Goal: Navigation & Orientation: Find specific page/section

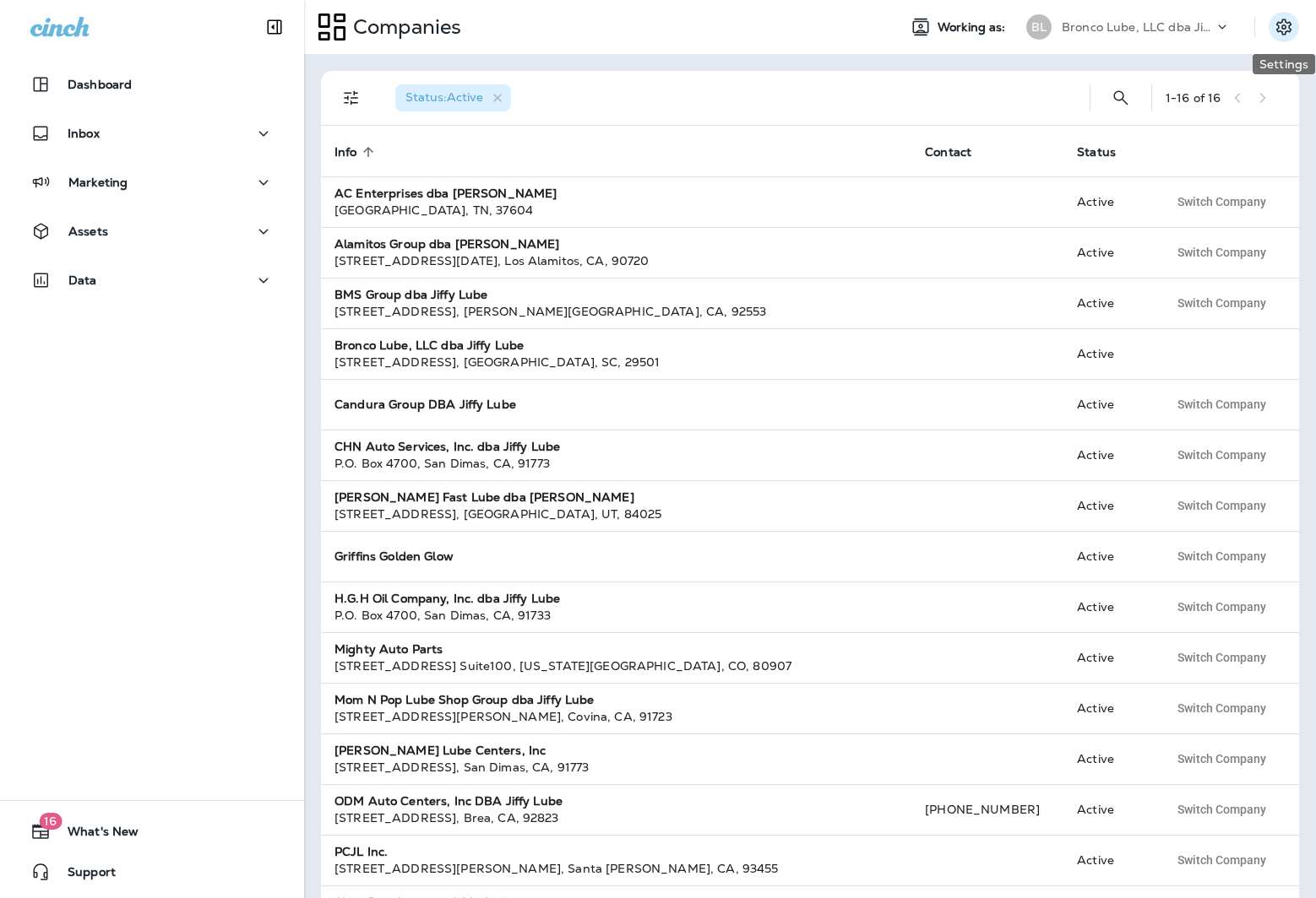
click at [1270, 27] on button "Settings" at bounding box center [1284, 27] width 30 height 30
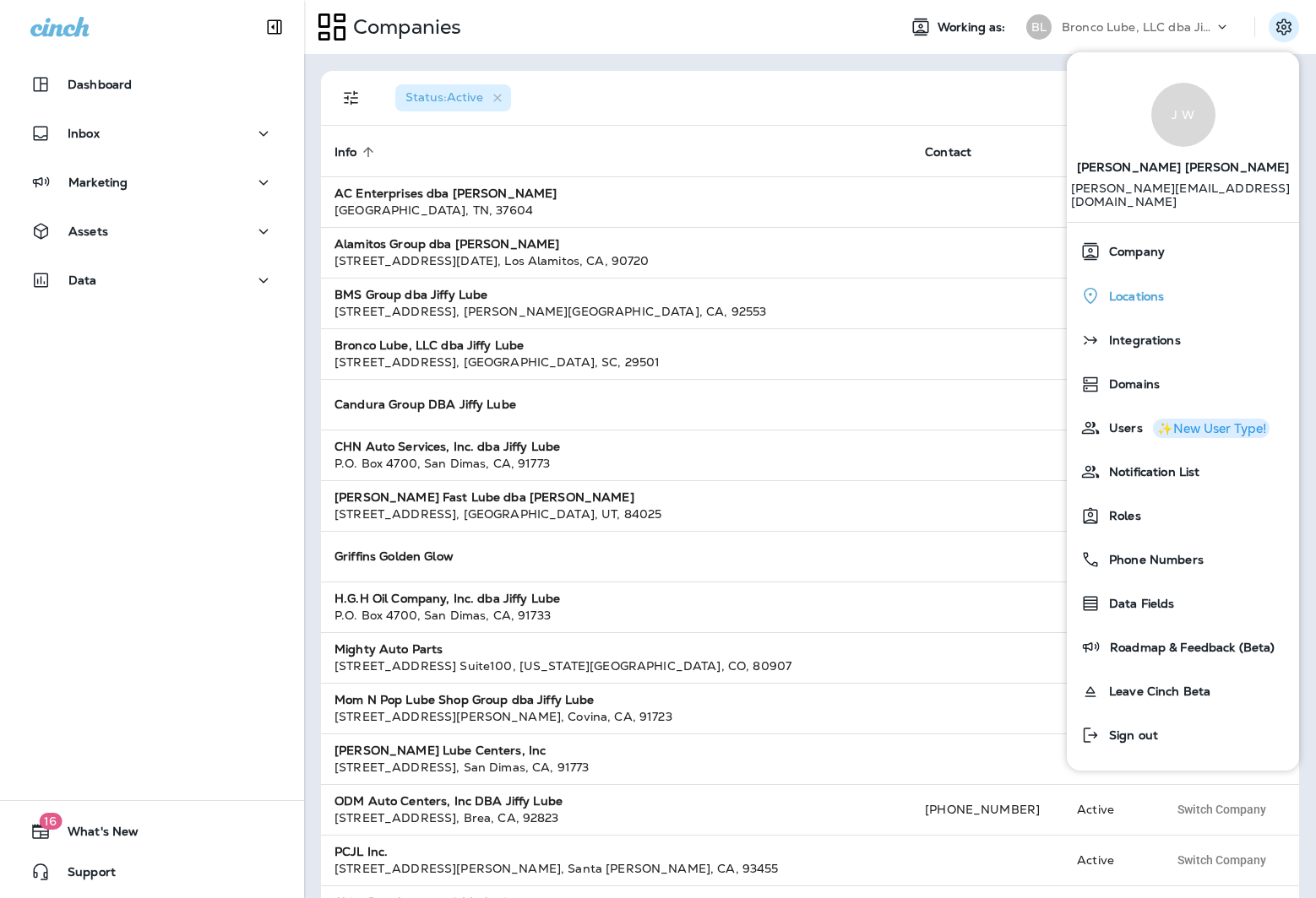
click at [1195, 285] on div "Locations" at bounding box center [1182, 296] width 219 height 35
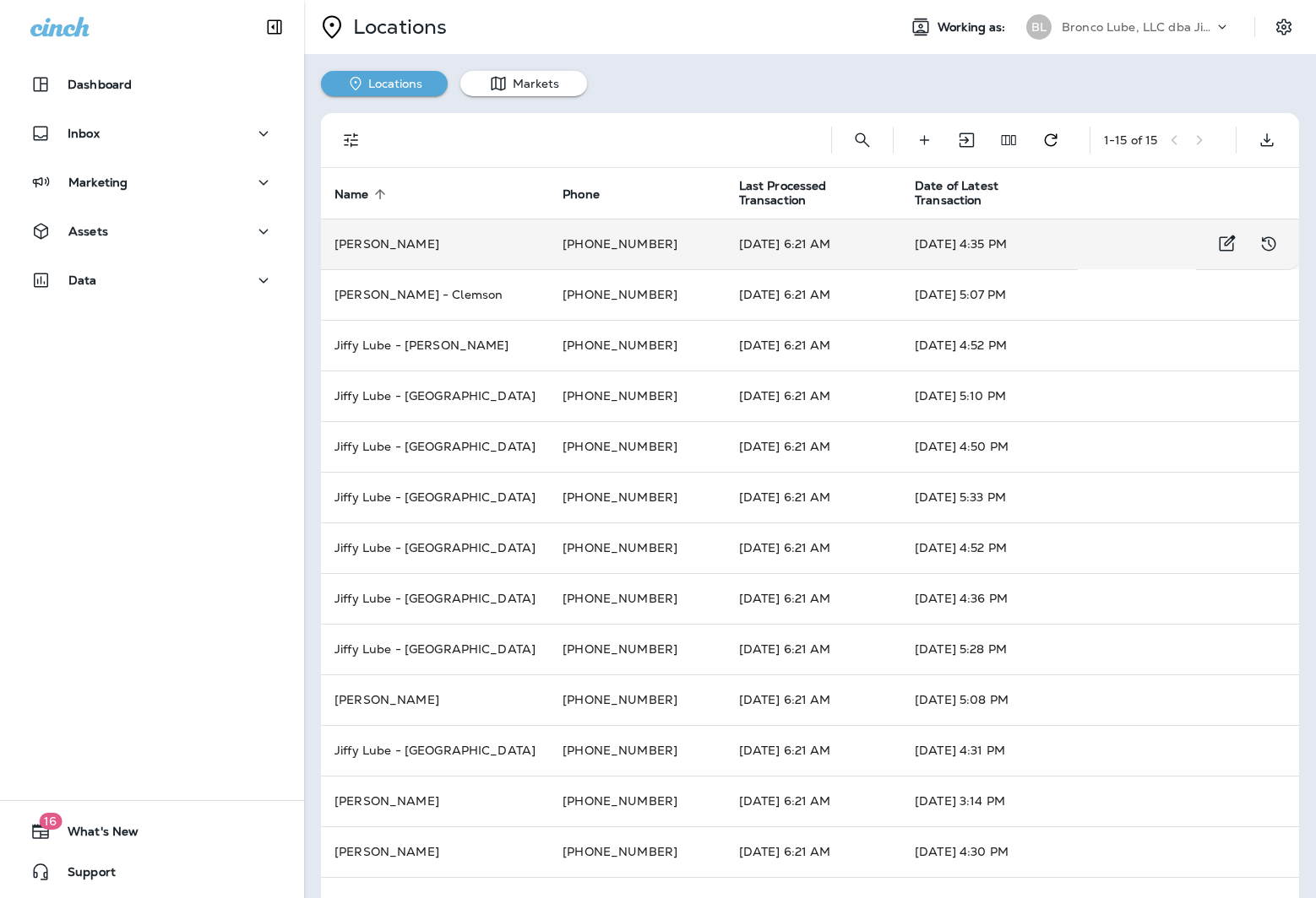
click at [440, 246] on td "[PERSON_NAME]" at bounding box center [435, 243] width 228 height 50
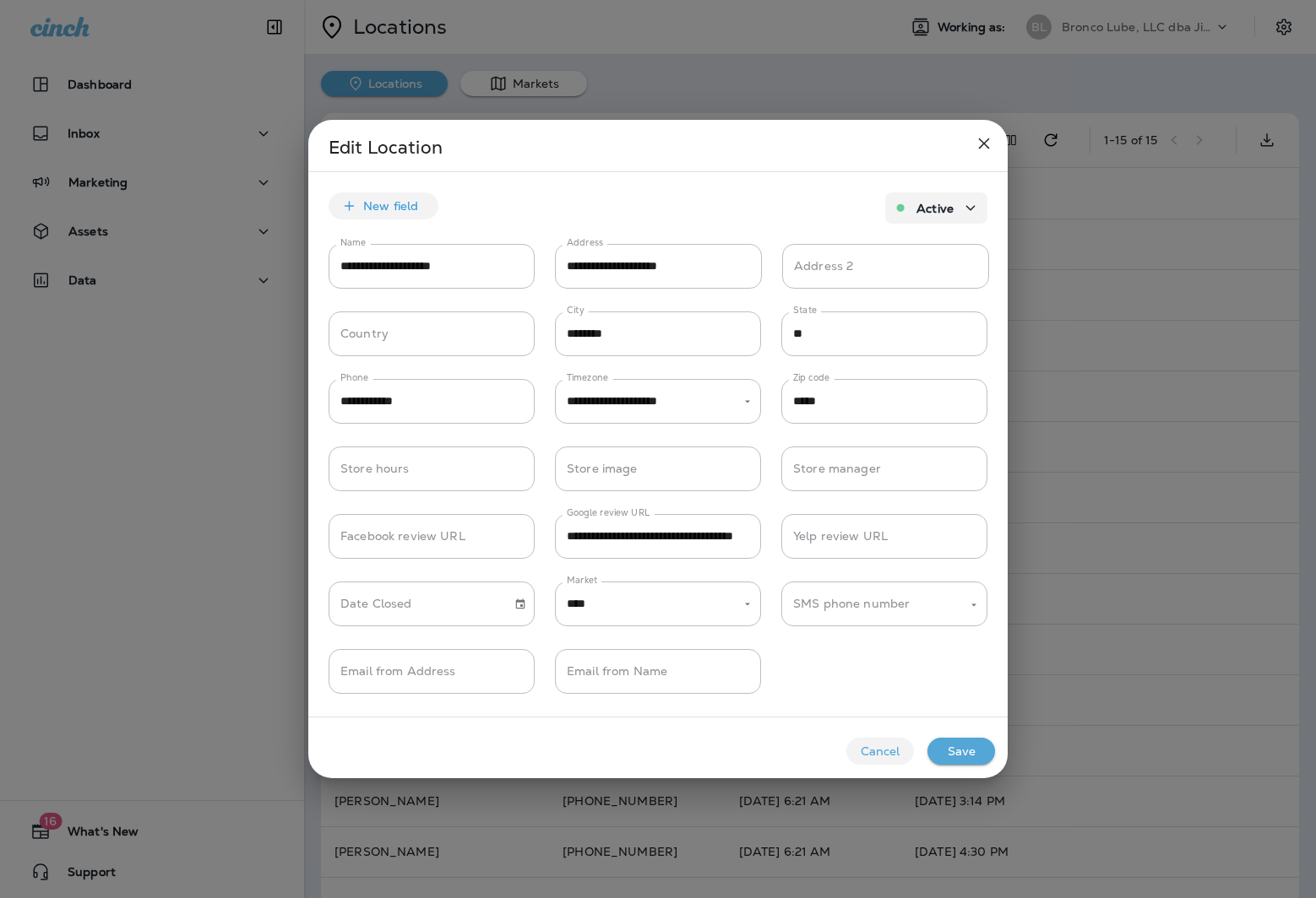
click at [196, 490] on div at bounding box center [658, 449] width 1316 height 898
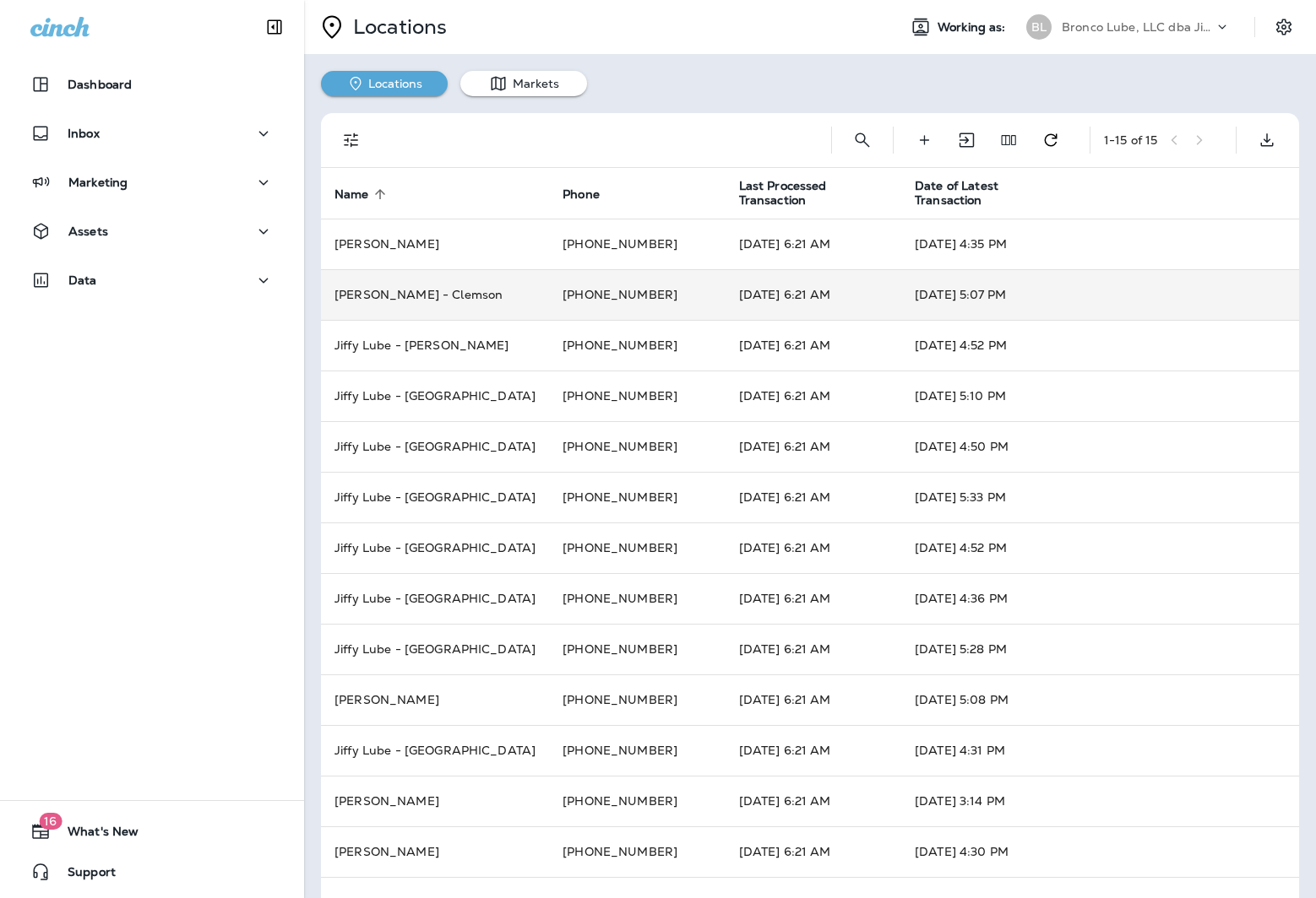
click at [668, 295] on td "[PHONE_NUMBER]" at bounding box center [636, 294] width 175 height 50
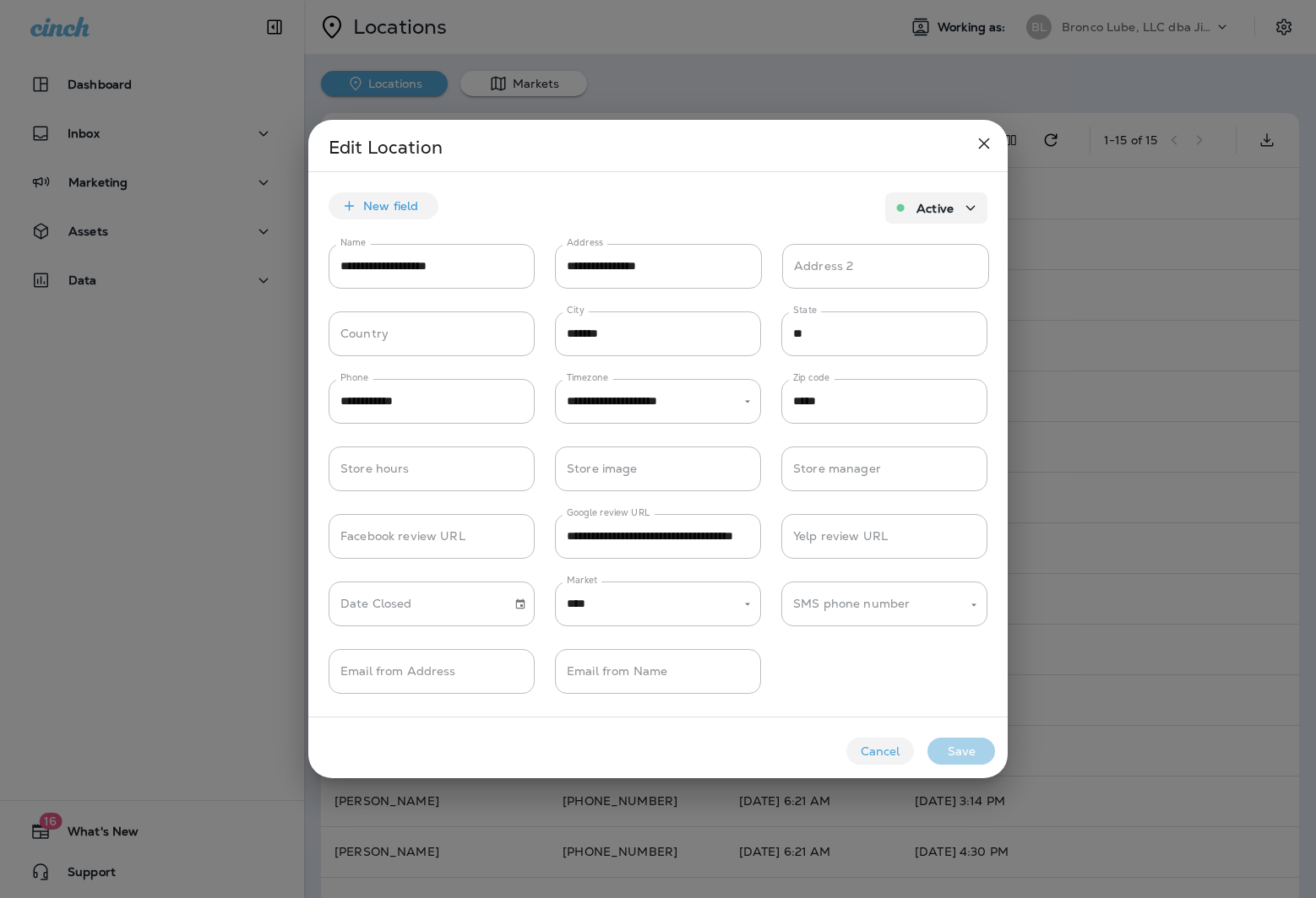
click at [164, 453] on div at bounding box center [658, 449] width 1316 height 898
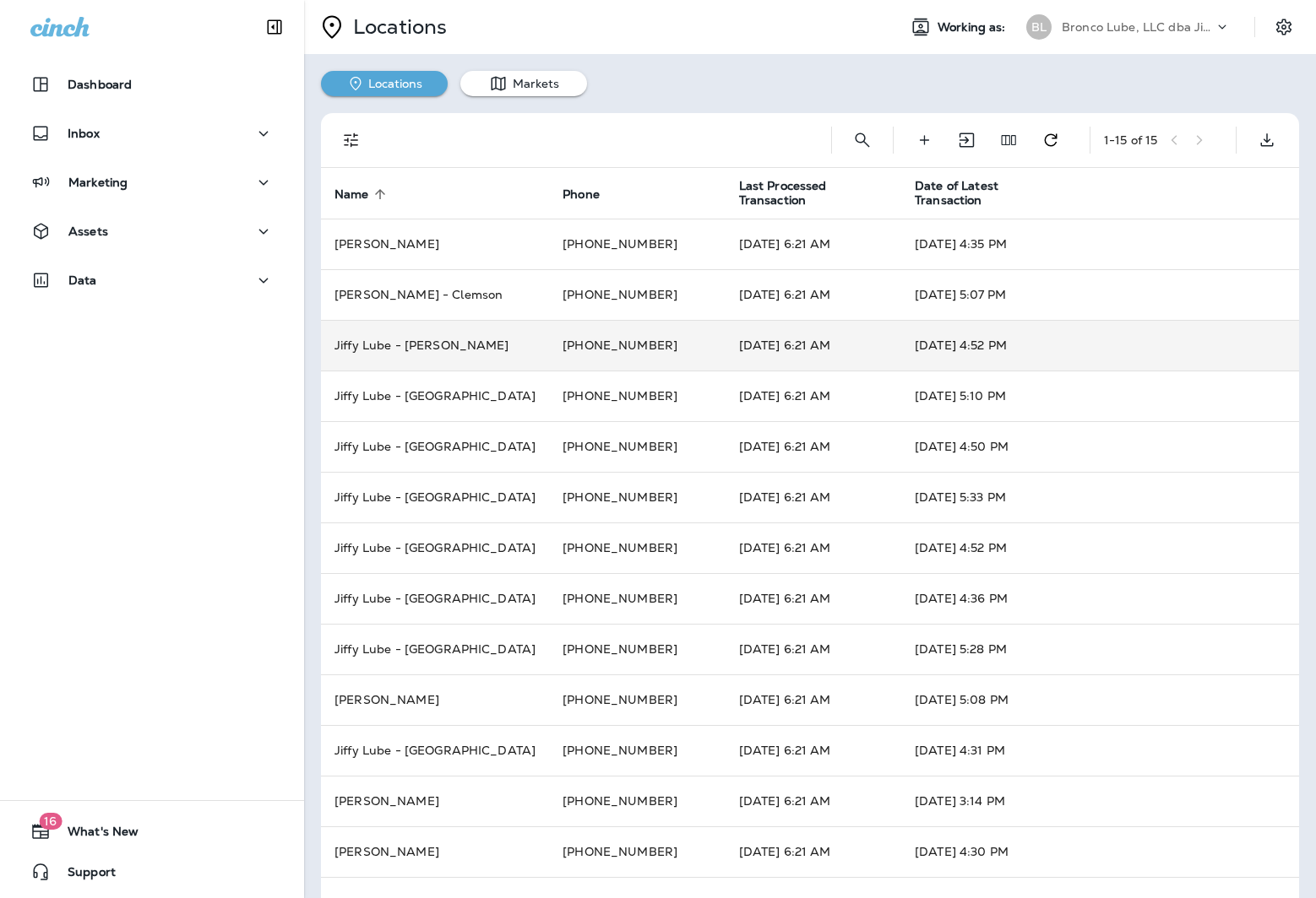
click at [482, 346] on td "Jiffy Lube - [PERSON_NAME]" at bounding box center [435, 345] width 228 height 50
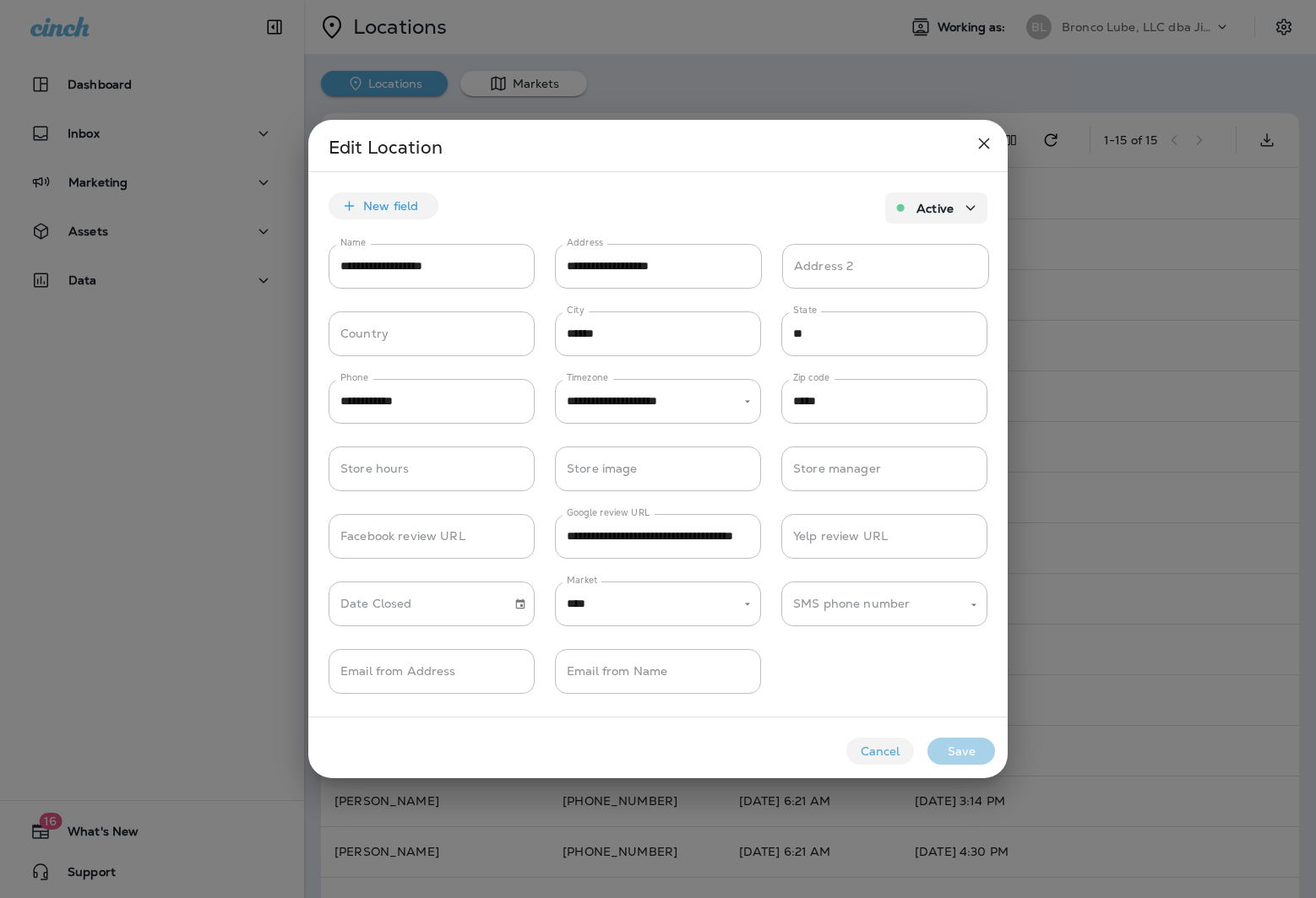
click at [180, 517] on div at bounding box center [658, 449] width 1316 height 898
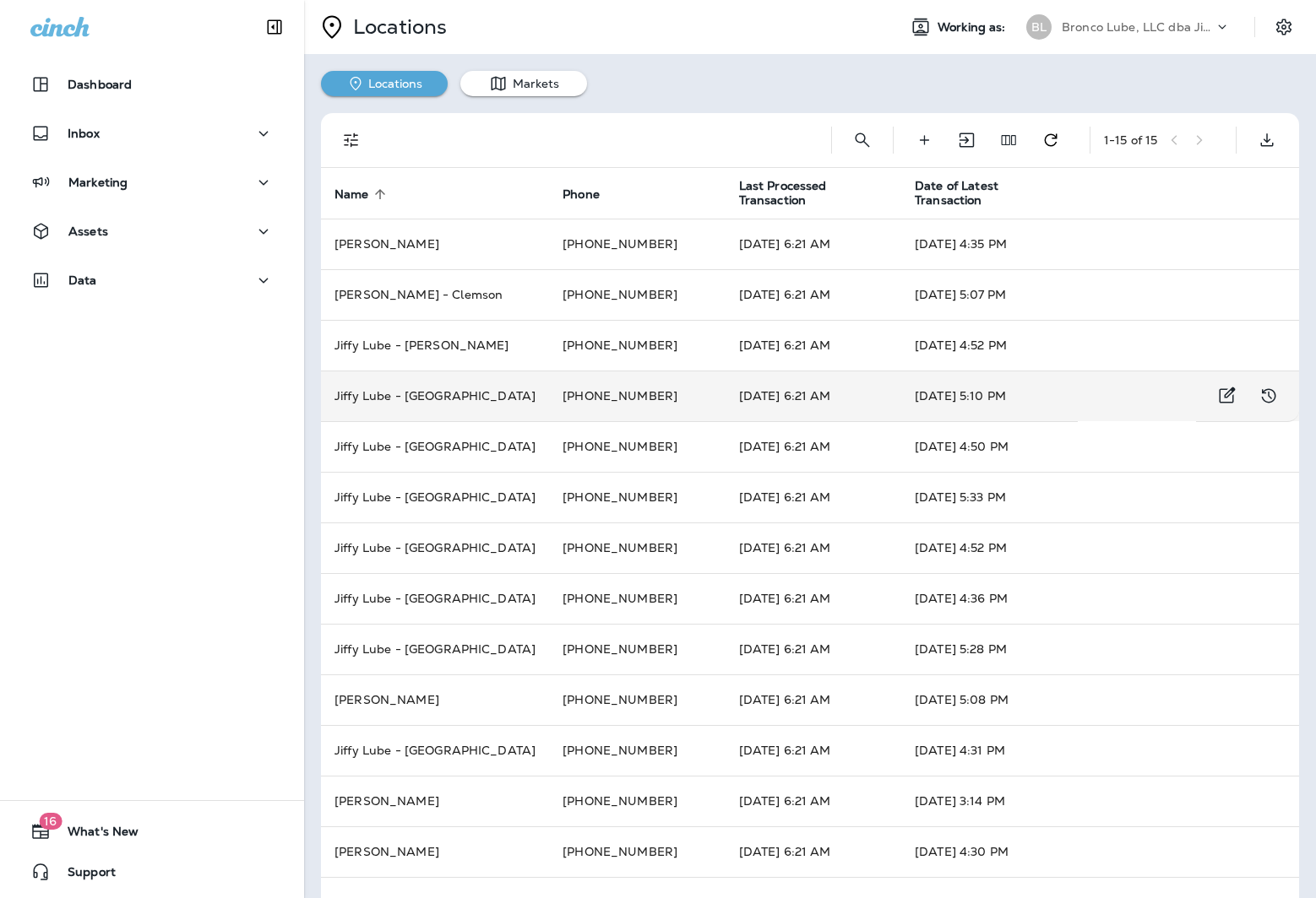
click at [421, 399] on td "Jiffy Lube - [GEOGRAPHIC_DATA]" at bounding box center [435, 395] width 228 height 50
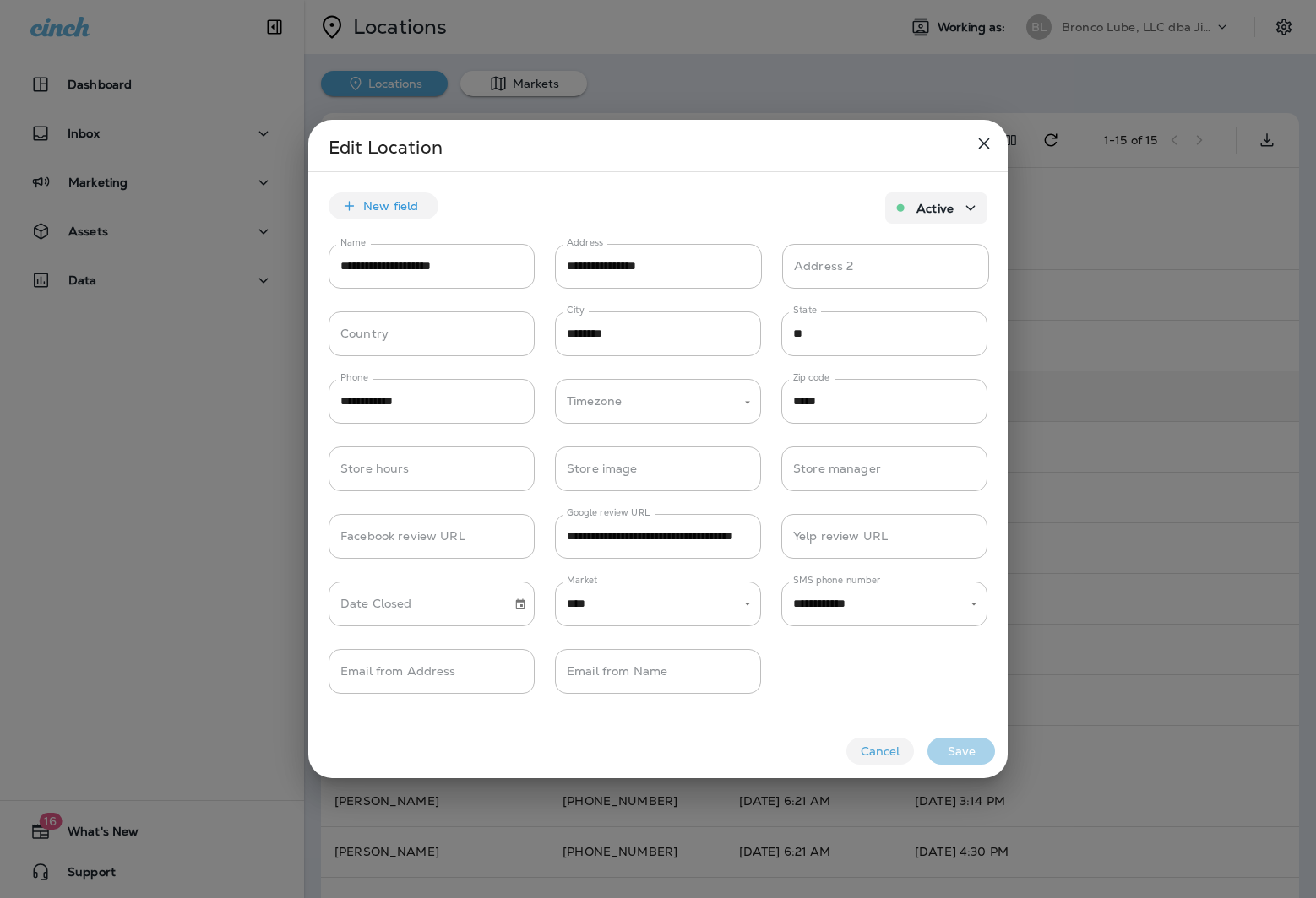
type input "**********"
click at [268, 424] on div at bounding box center [658, 449] width 1316 height 898
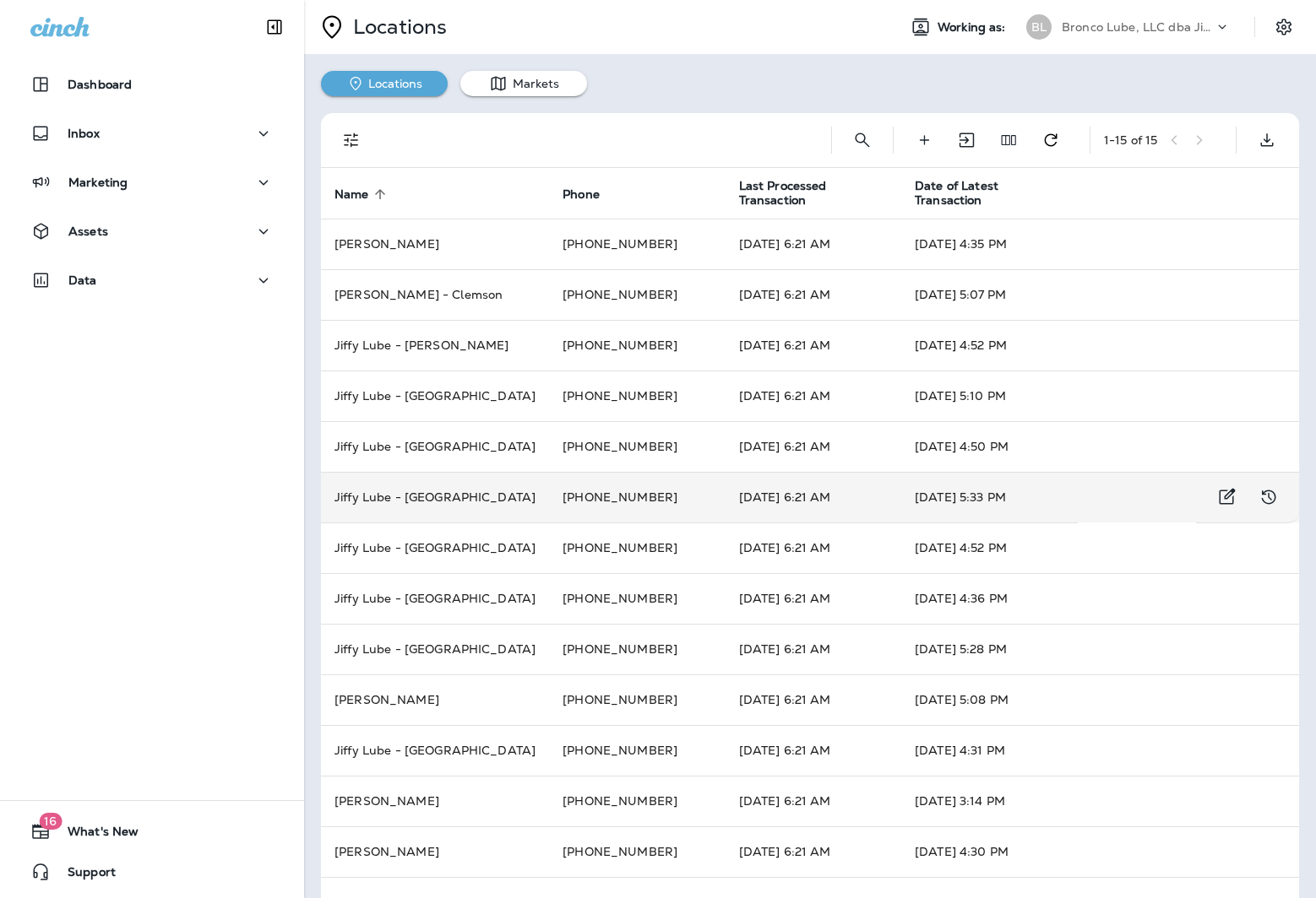
click at [440, 483] on td "Jiffy Lube - [GEOGRAPHIC_DATA]" at bounding box center [435, 496] width 228 height 50
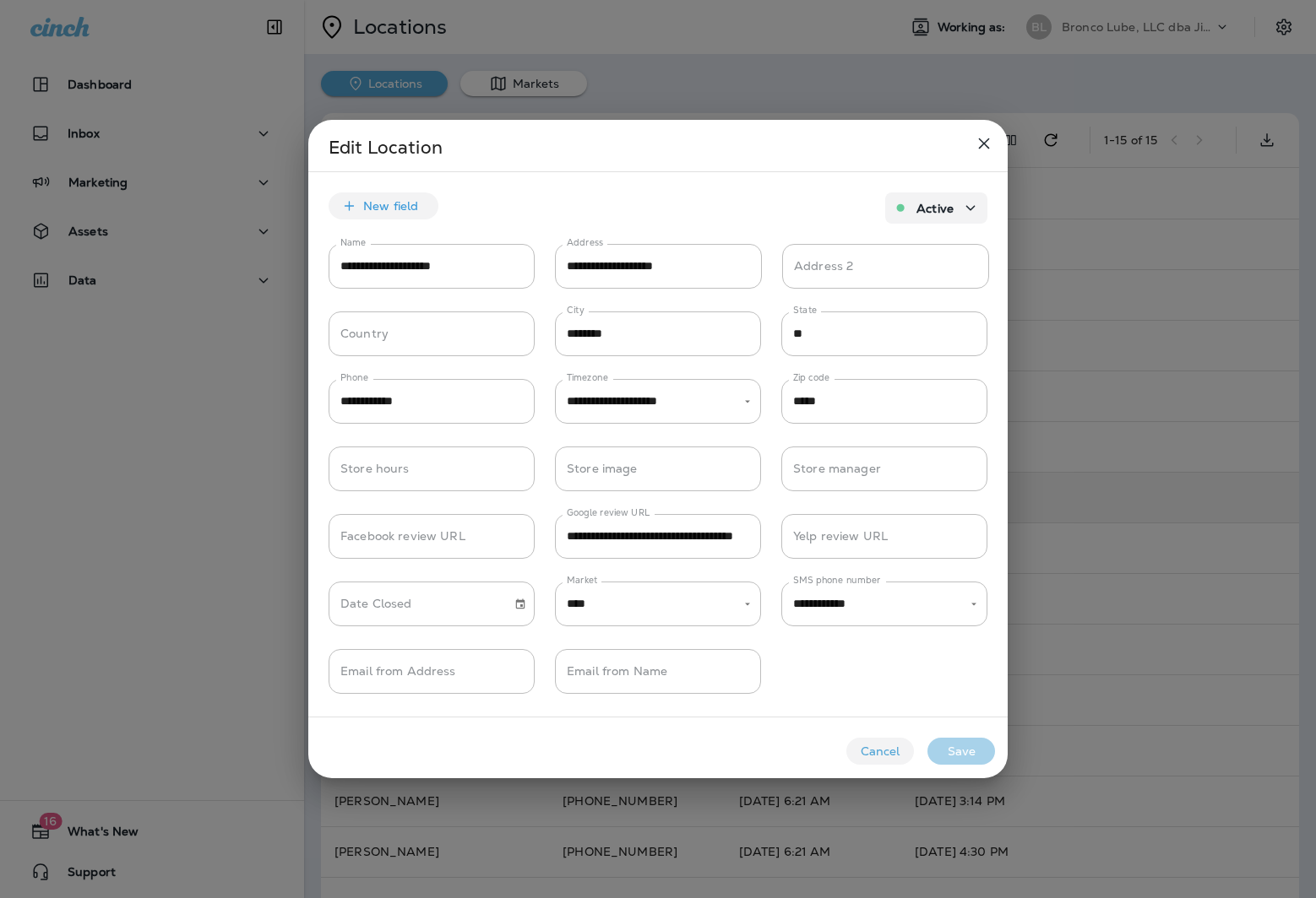
type input "**********"
click at [121, 552] on div at bounding box center [658, 449] width 1316 height 898
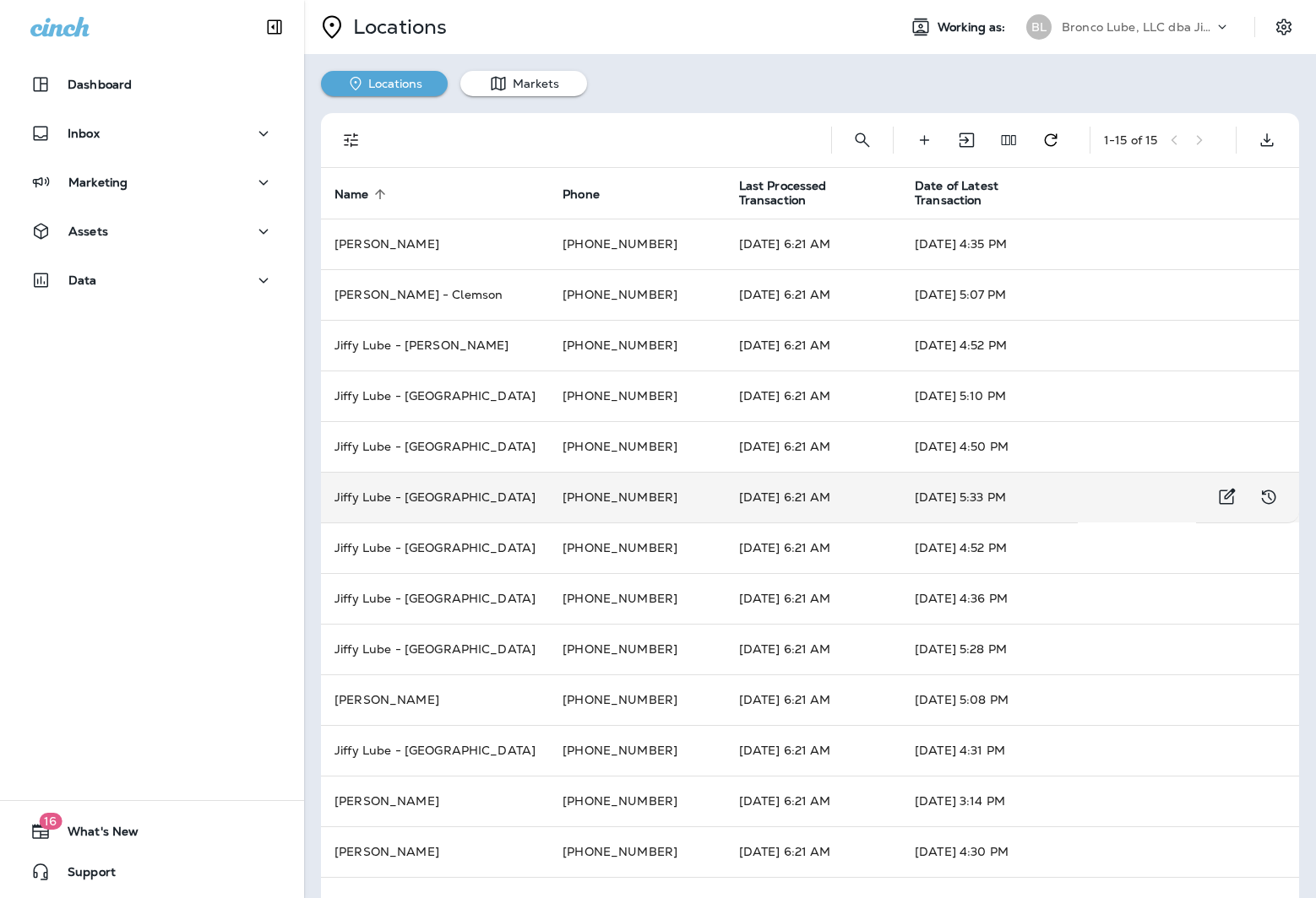
click at [407, 504] on td "Jiffy Lube - [GEOGRAPHIC_DATA]" at bounding box center [435, 496] width 228 height 50
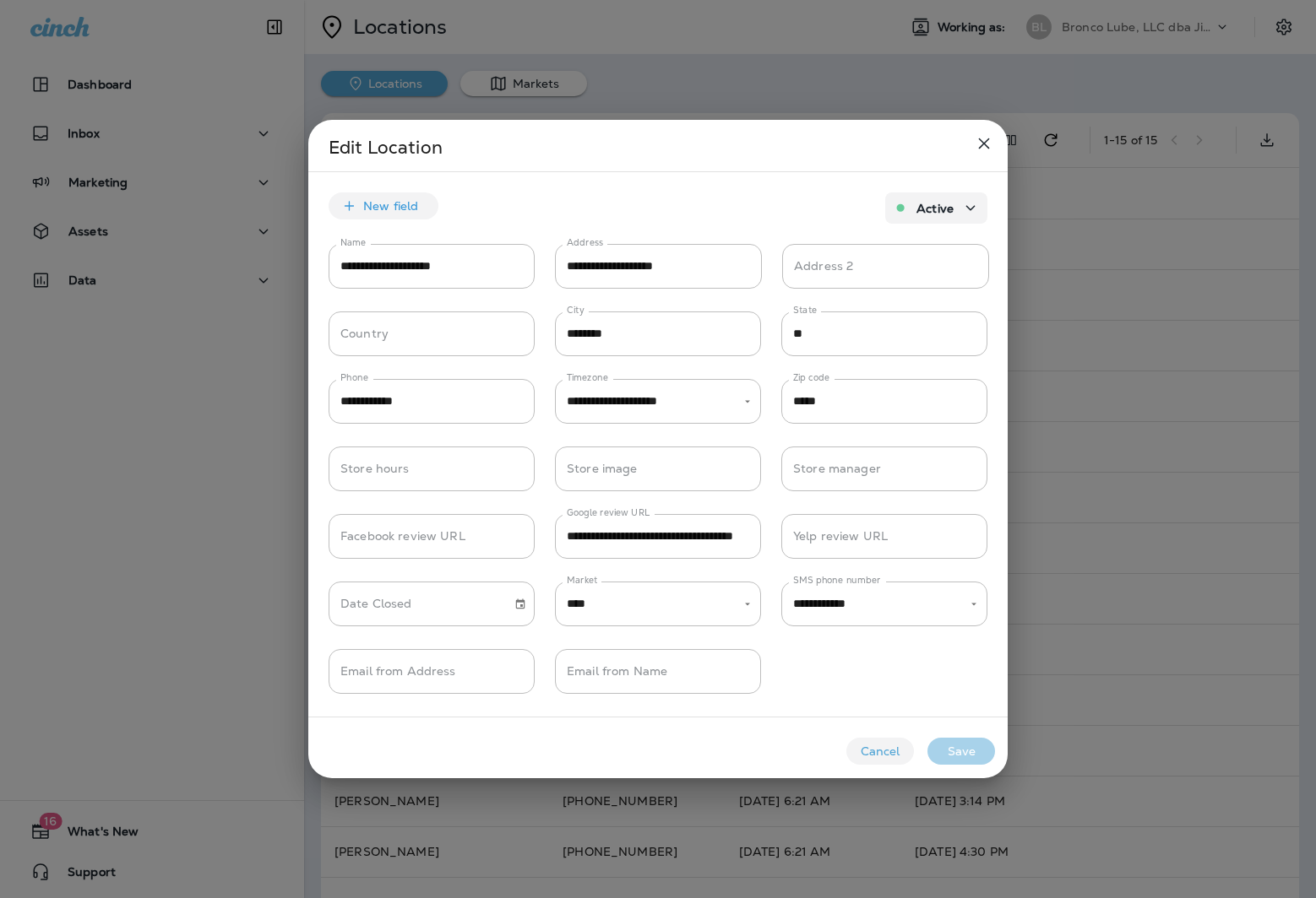
type input "**********"
click at [128, 565] on div at bounding box center [658, 449] width 1316 height 898
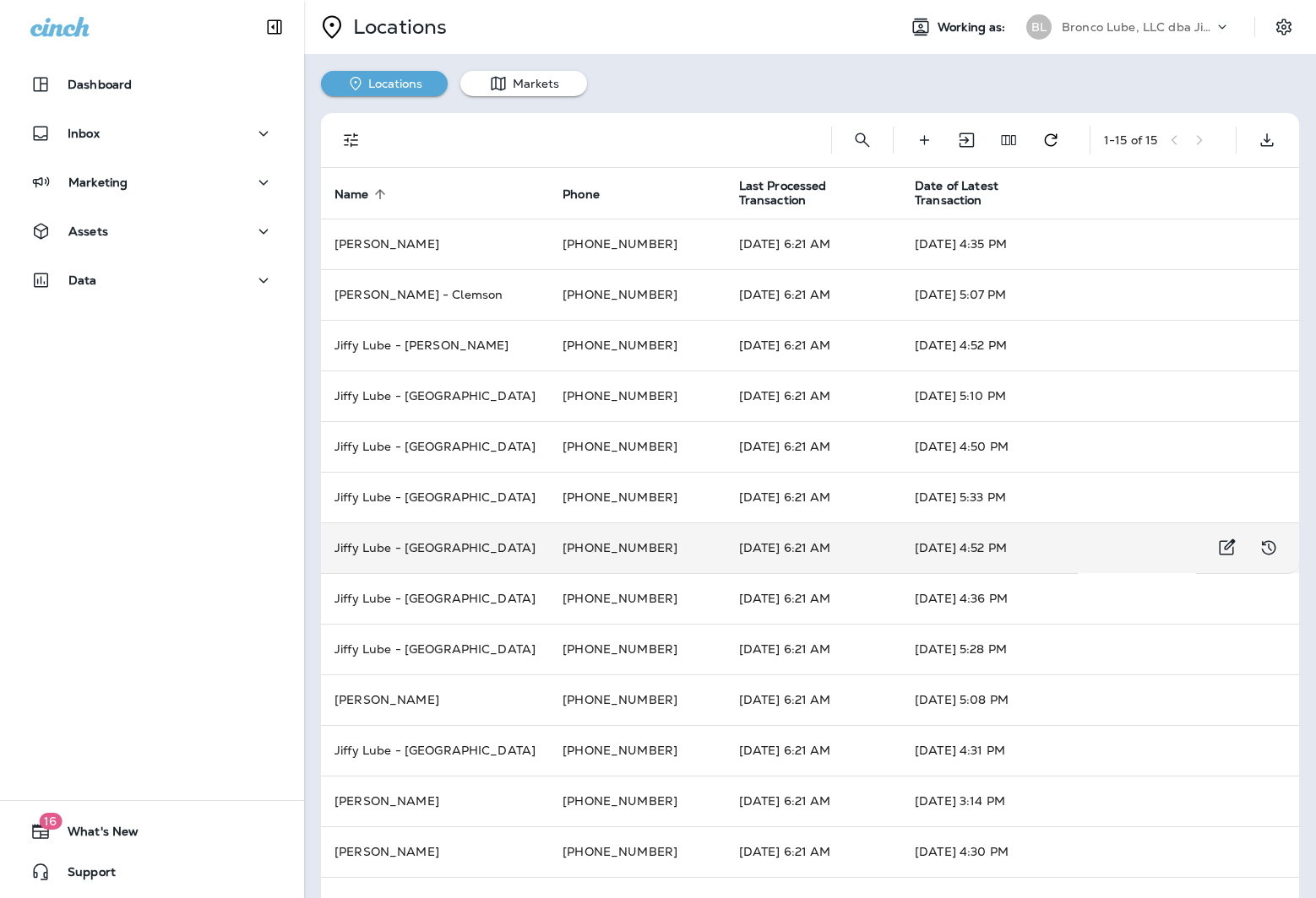
click at [393, 552] on td "Jiffy Lube - [GEOGRAPHIC_DATA]" at bounding box center [435, 548] width 228 height 50
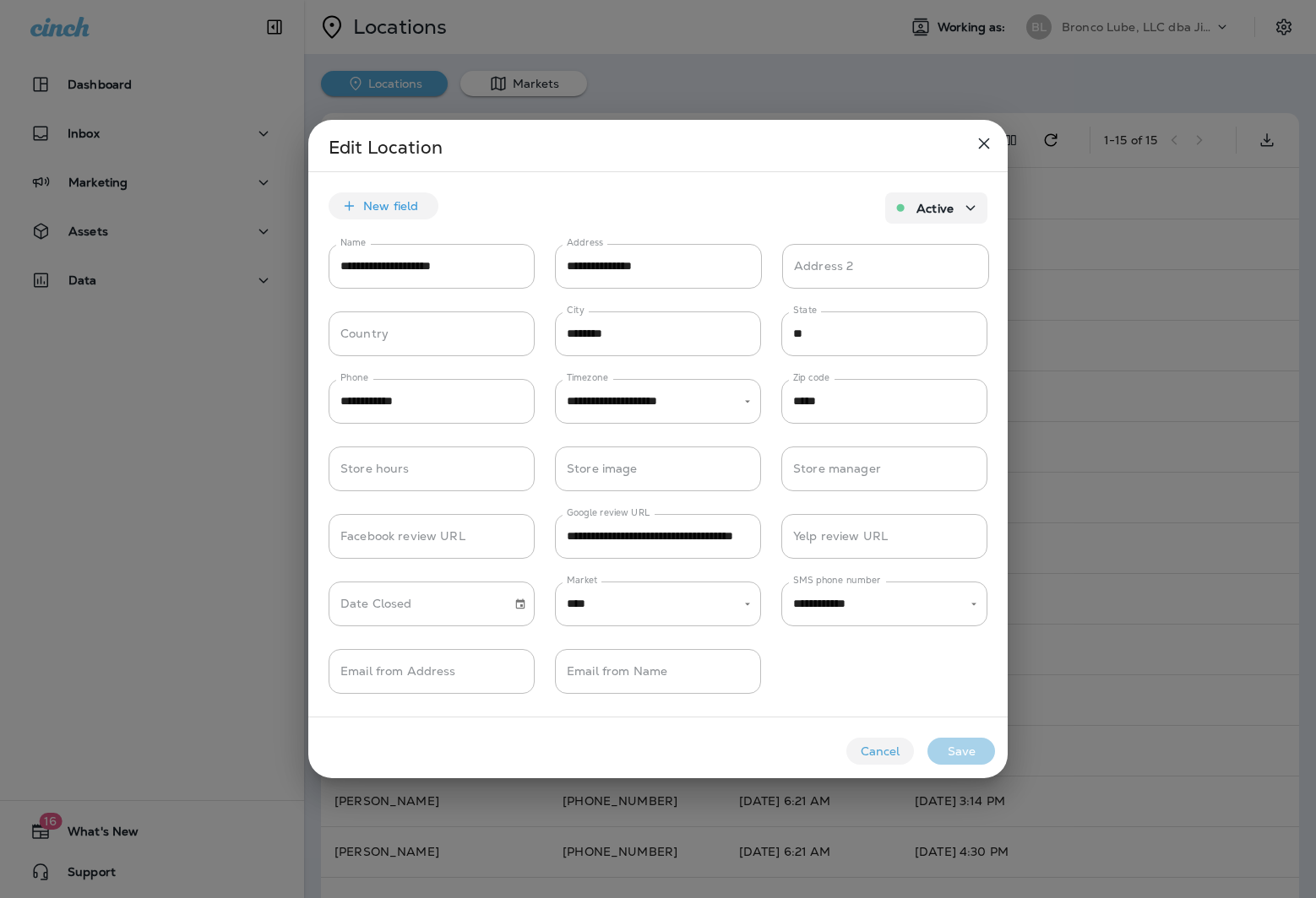
type input "**********"
click at [107, 578] on div at bounding box center [658, 449] width 1316 height 898
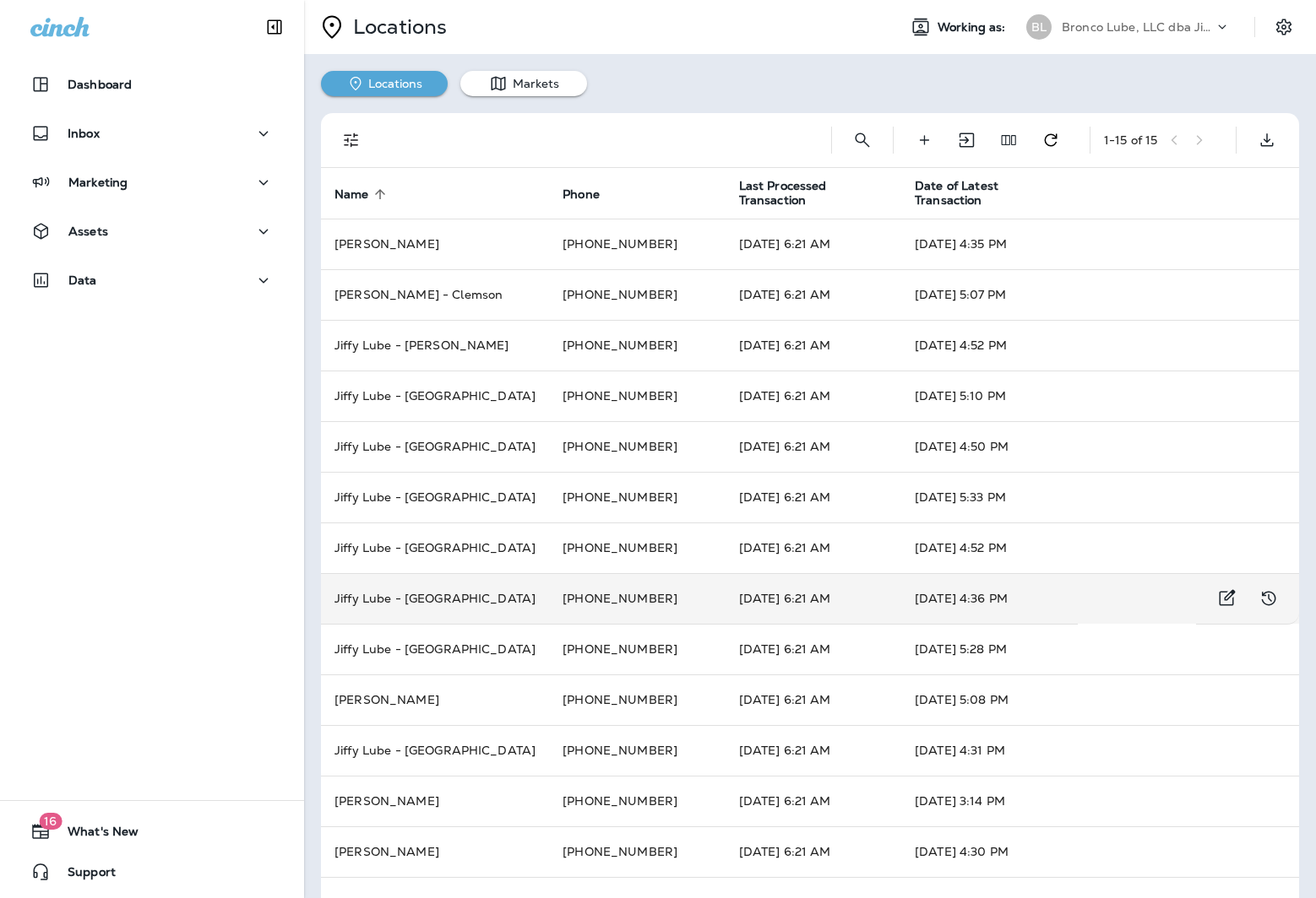
click at [392, 589] on td "Jiffy Lube - [GEOGRAPHIC_DATA]" at bounding box center [435, 598] width 228 height 50
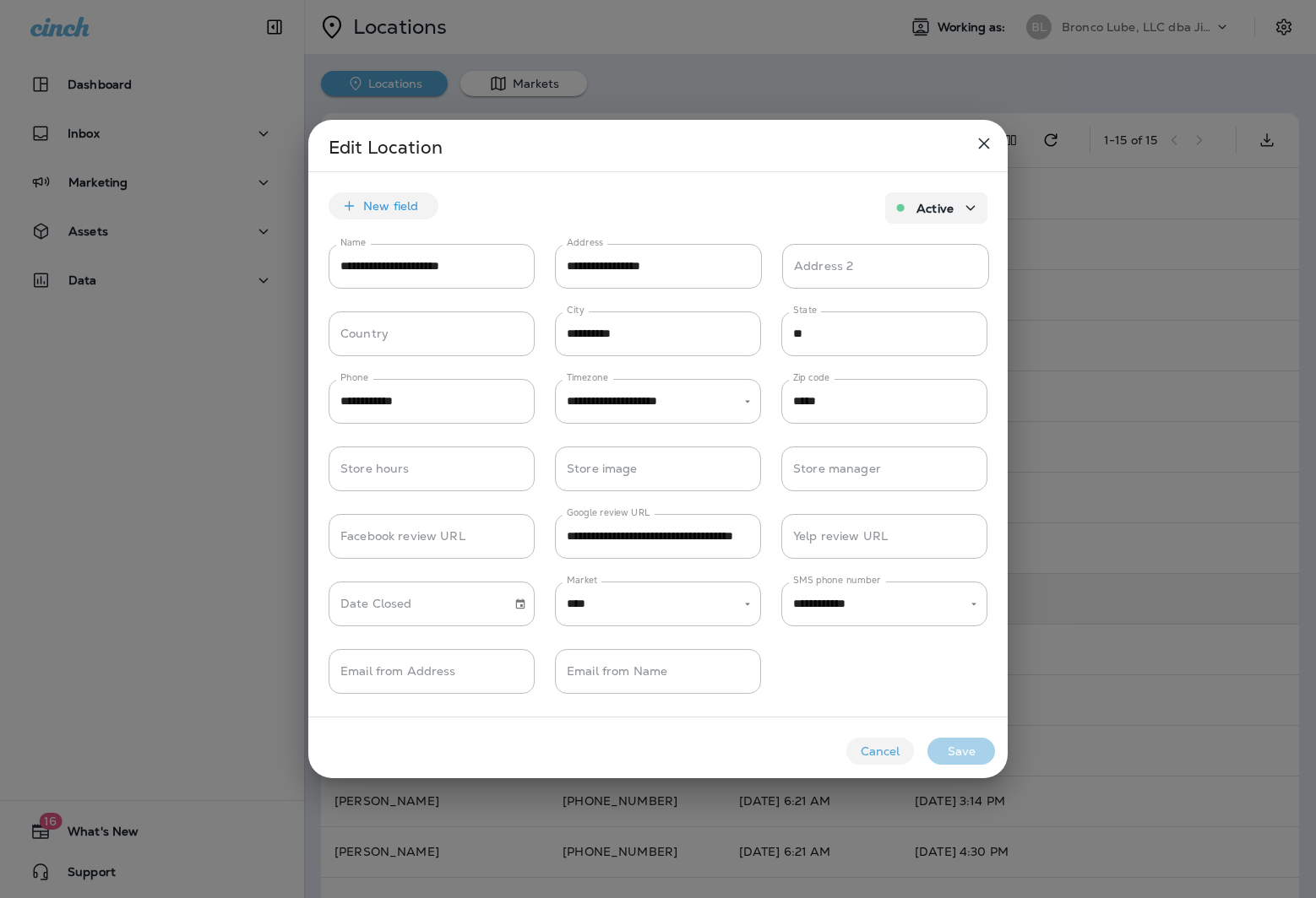
type input "**********"
click at [112, 515] on div at bounding box center [658, 449] width 1316 height 898
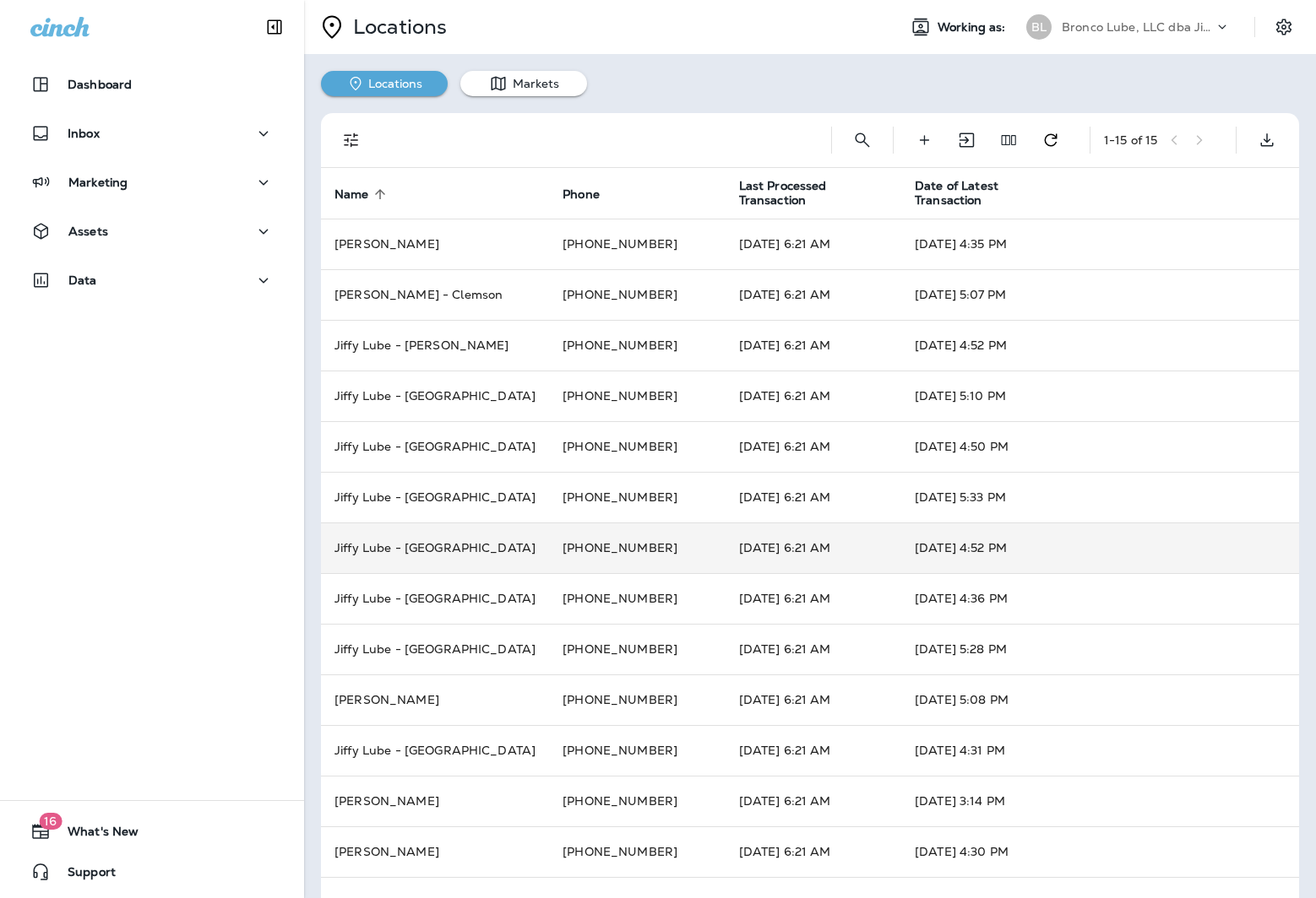
scroll to position [98, 0]
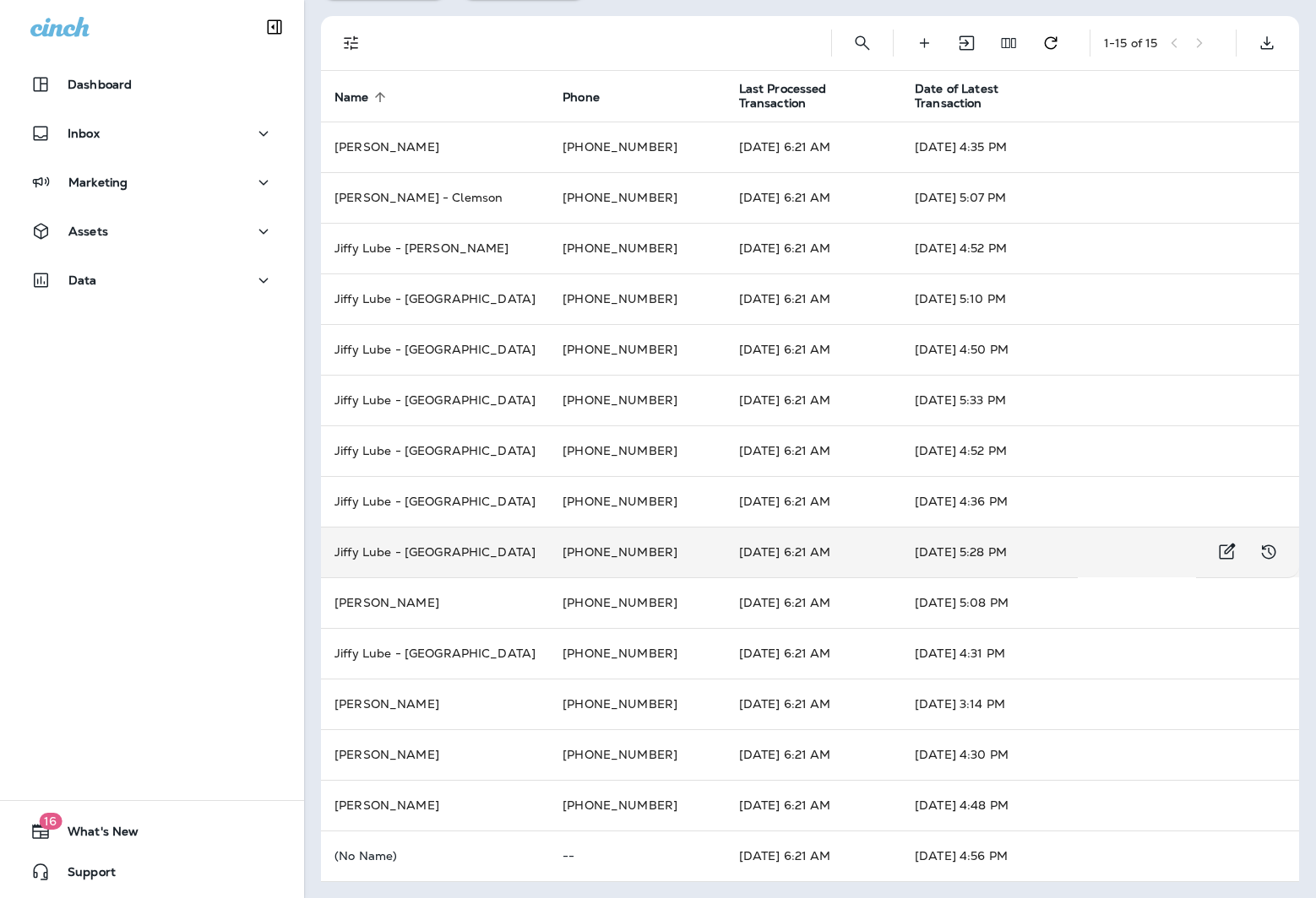
click at [427, 553] on td "Jiffy Lube - [GEOGRAPHIC_DATA]" at bounding box center [435, 551] width 228 height 50
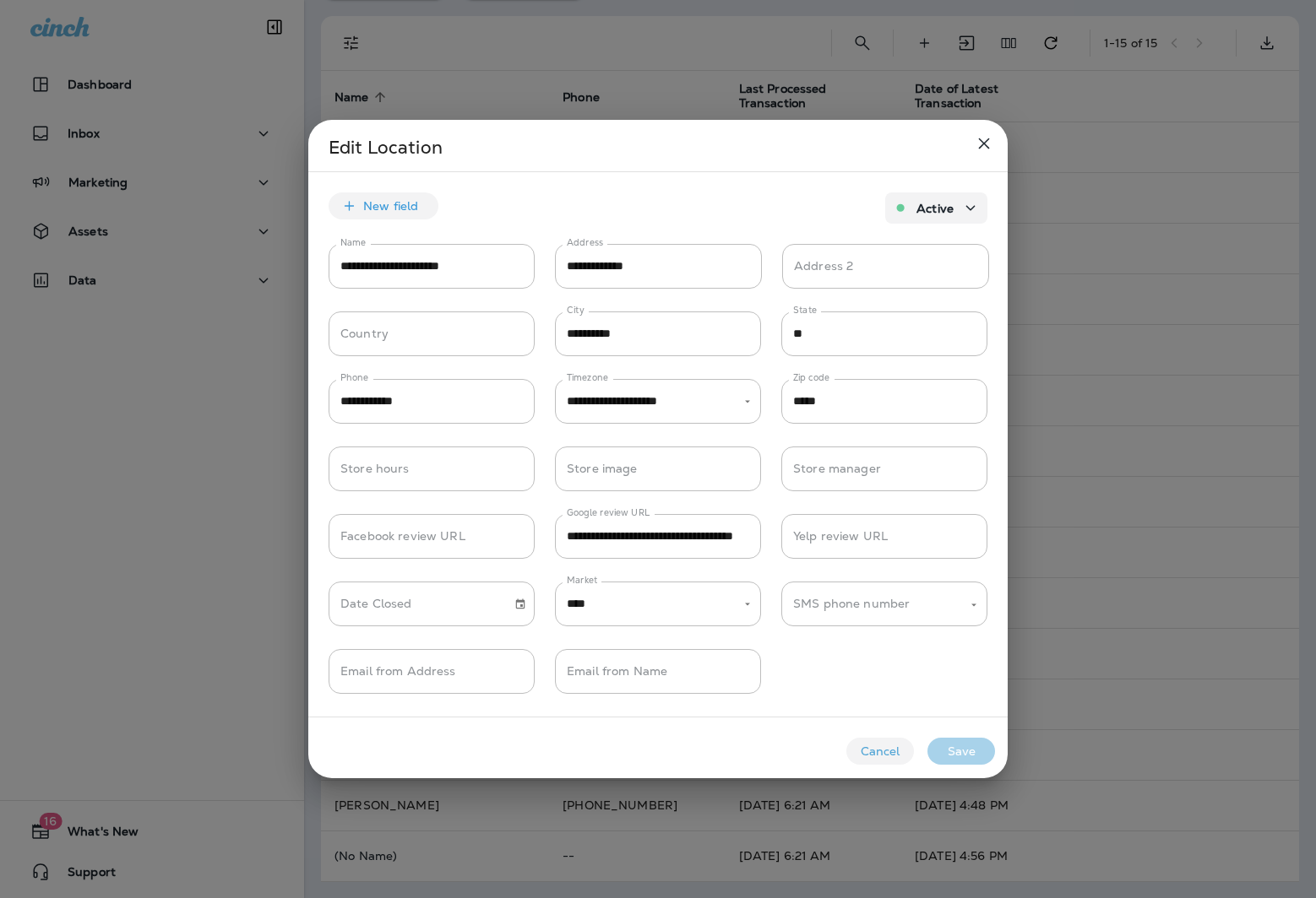
click at [179, 561] on div at bounding box center [658, 449] width 1316 height 898
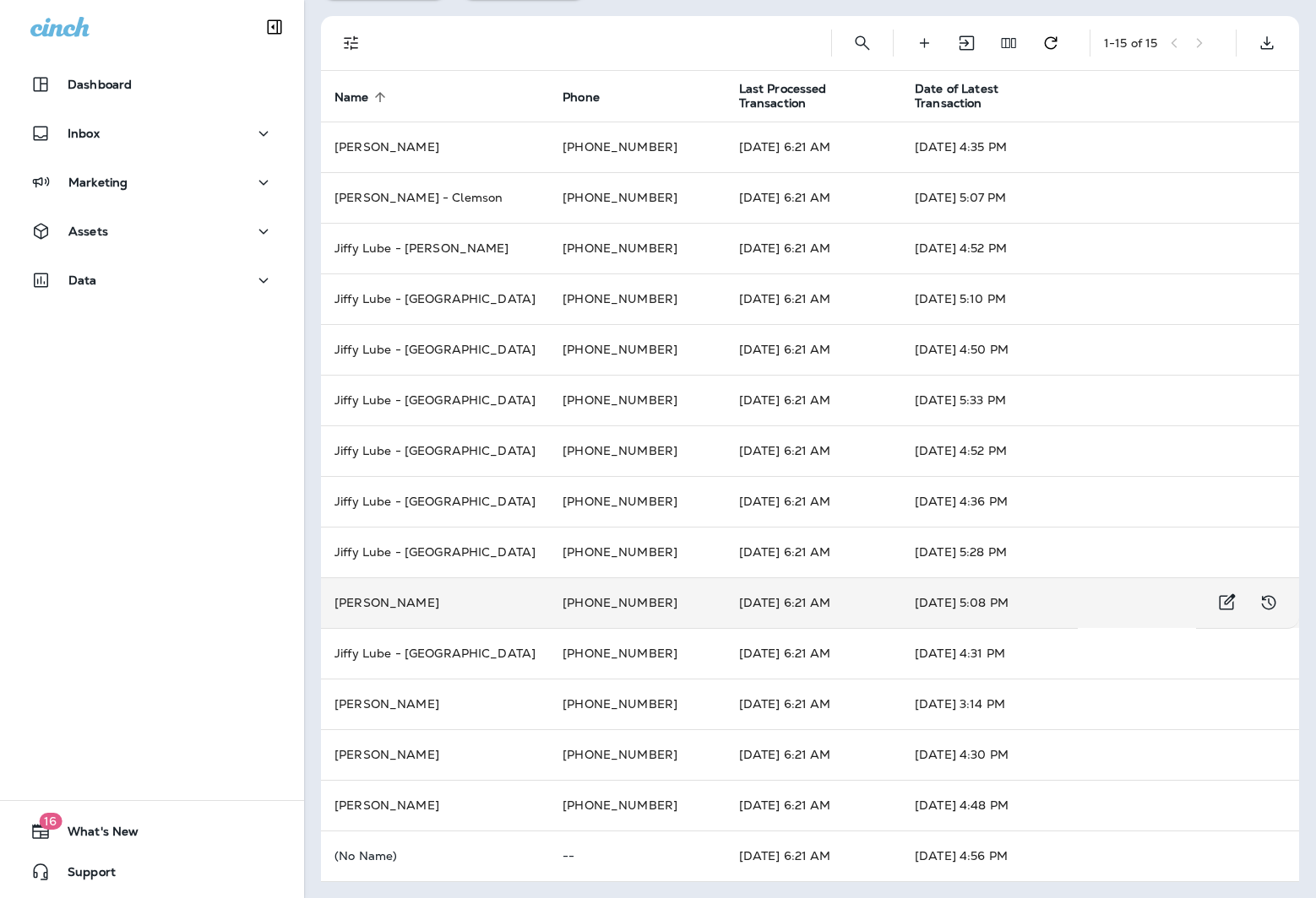
click at [401, 595] on td "[PERSON_NAME]" at bounding box center [435, 602] width 228 height 50
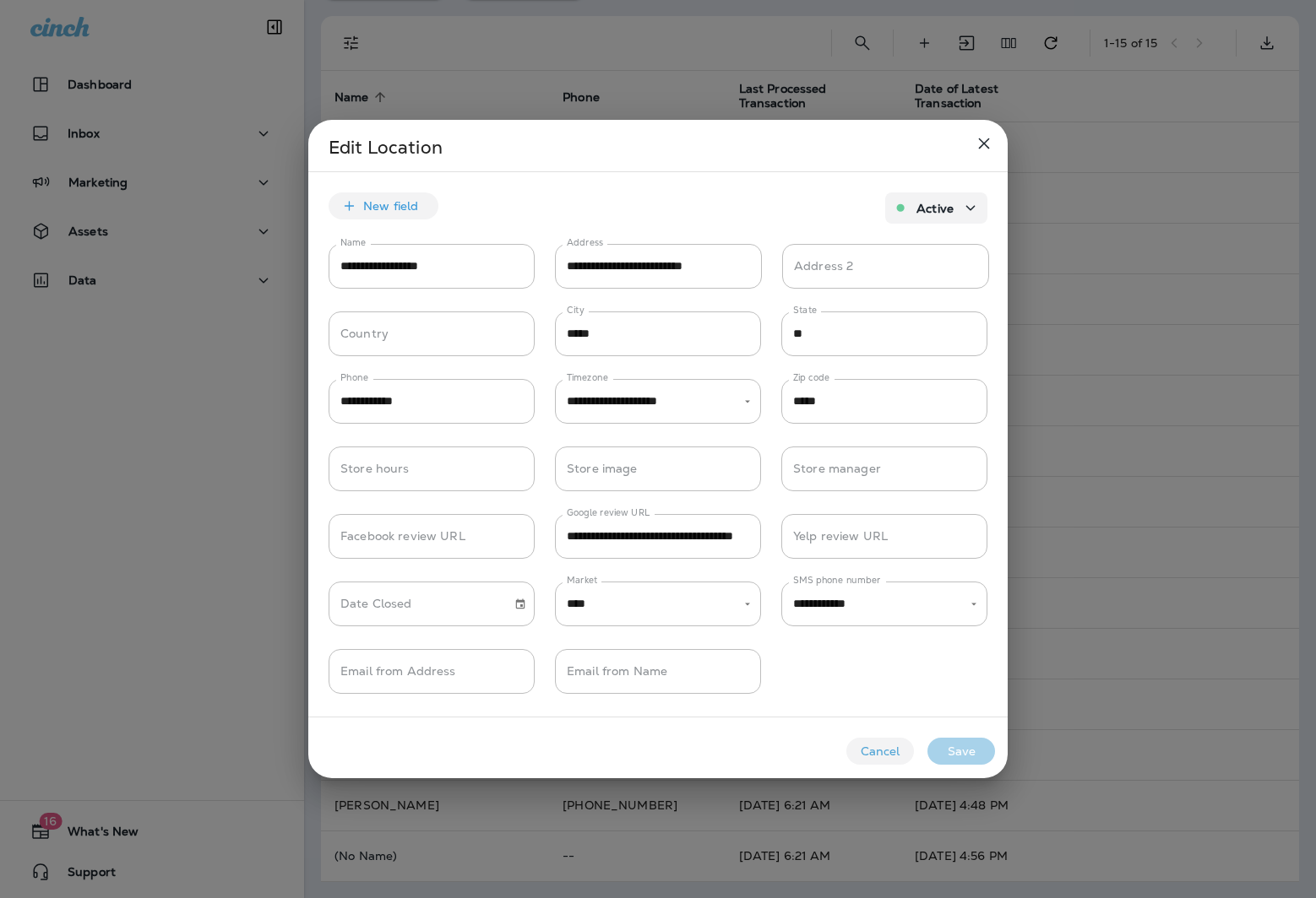
type input "**********"
click at [207, 578] on div at bounding box center [658, 449] width 1316 height 898
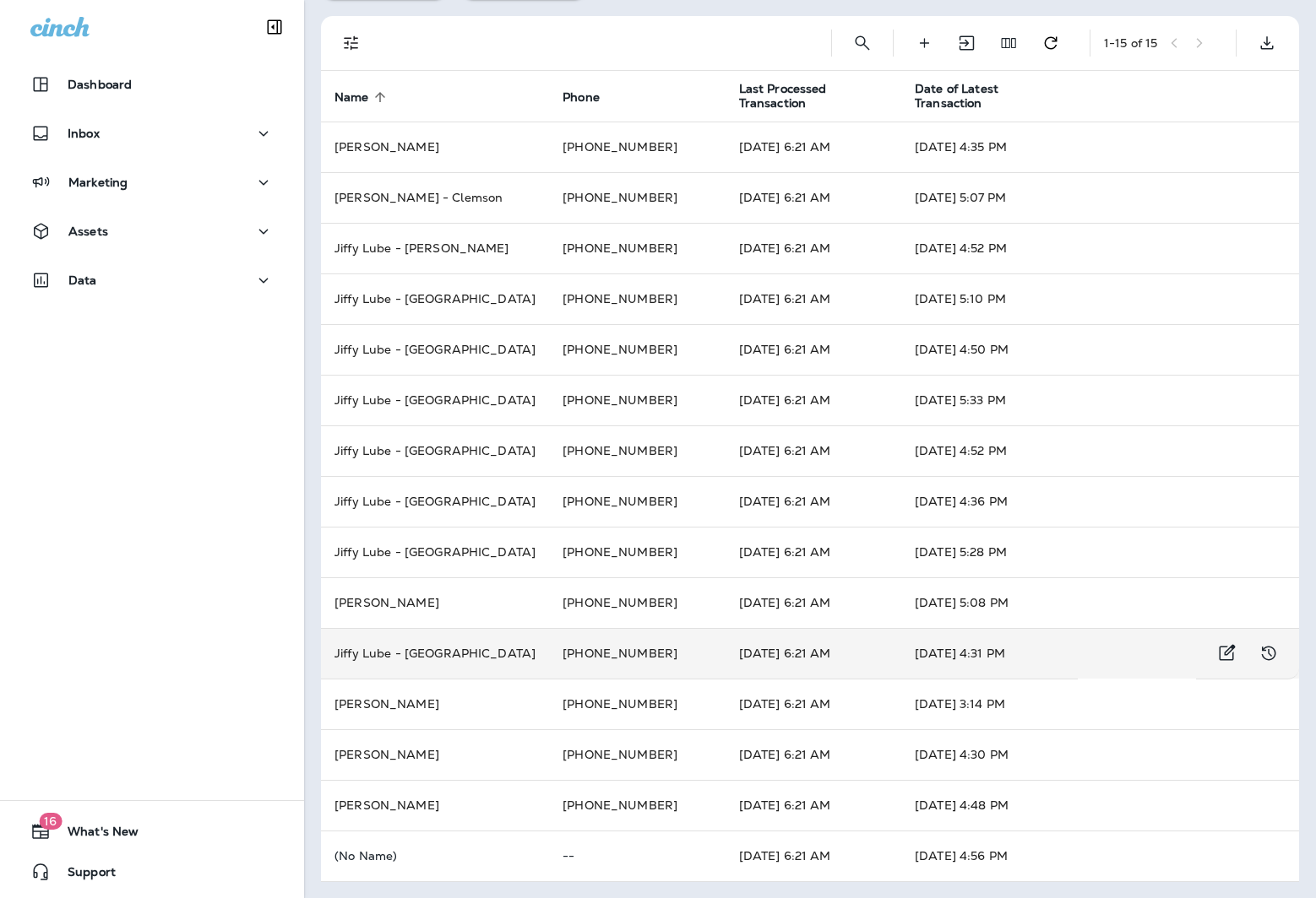
click at [412, 638] on td "Jiffy Lube - [GEOGRAPHIC_DATA]" at bounding box center [435, 653] width 228 height 50
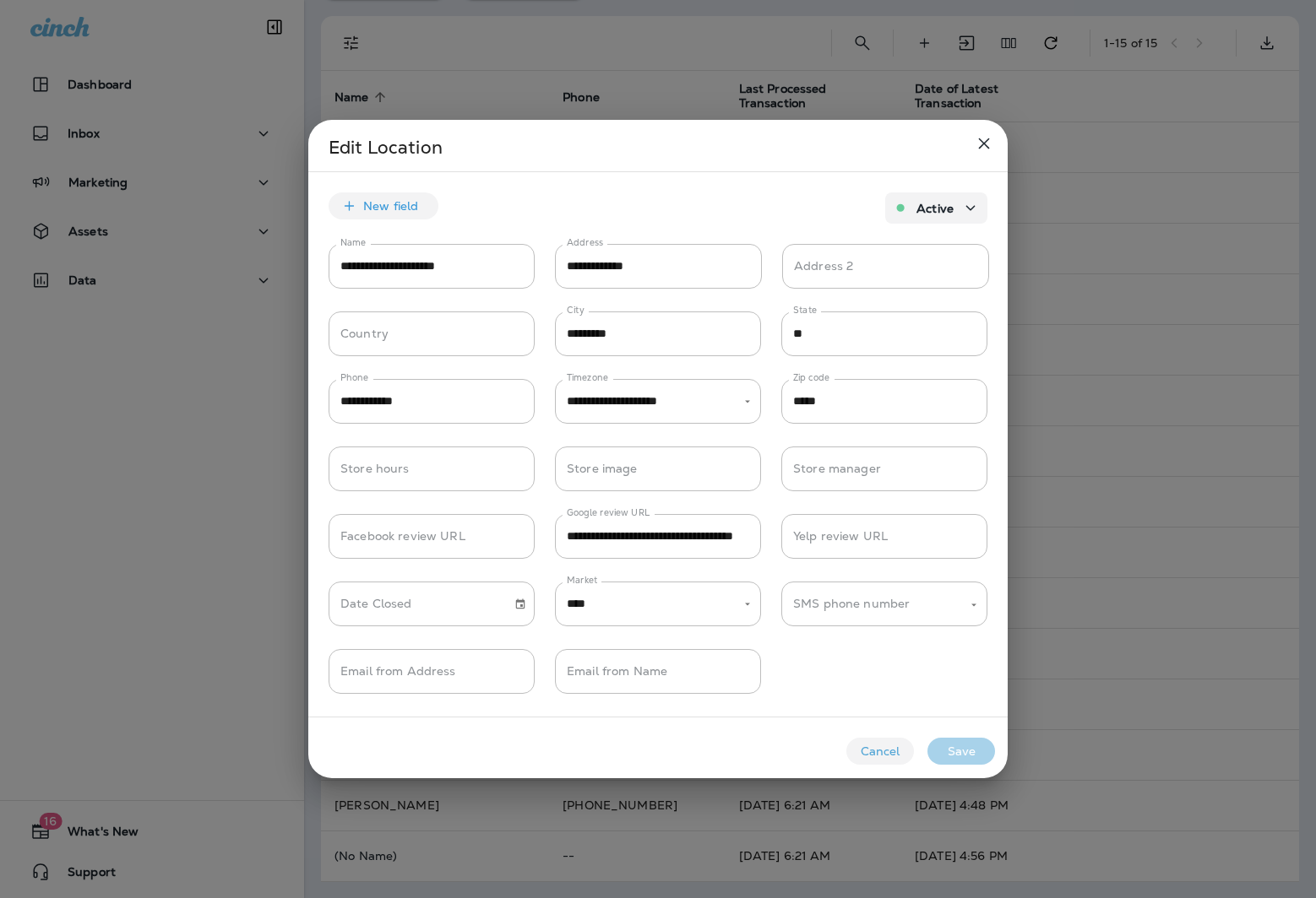
click at [195, 602] on div at bounding box center [658, 449] width 1316 height 898
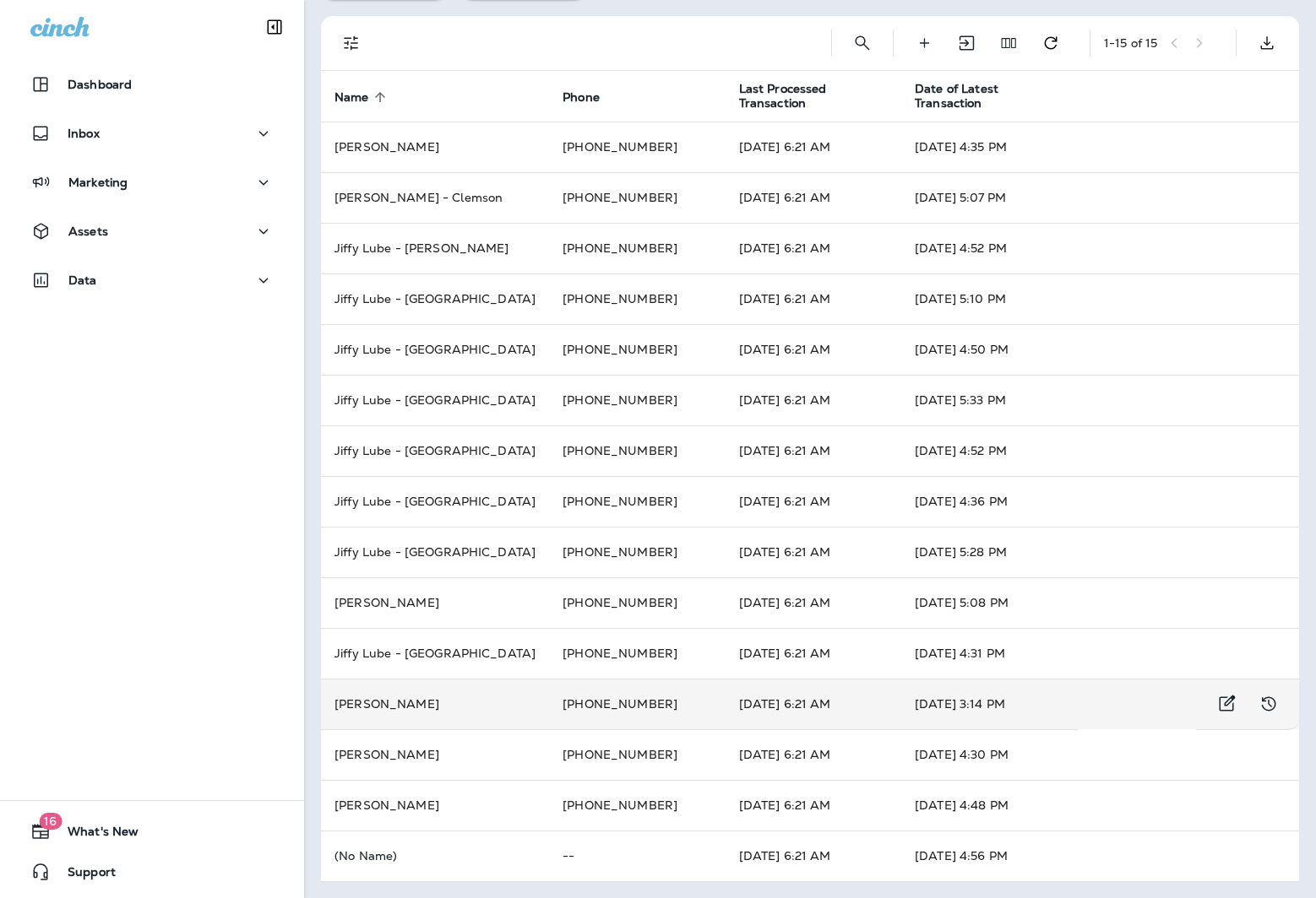
click at [432, 708] on td "[PERSON_NAME]" at bounding box center [435, 704] width 228 height 50
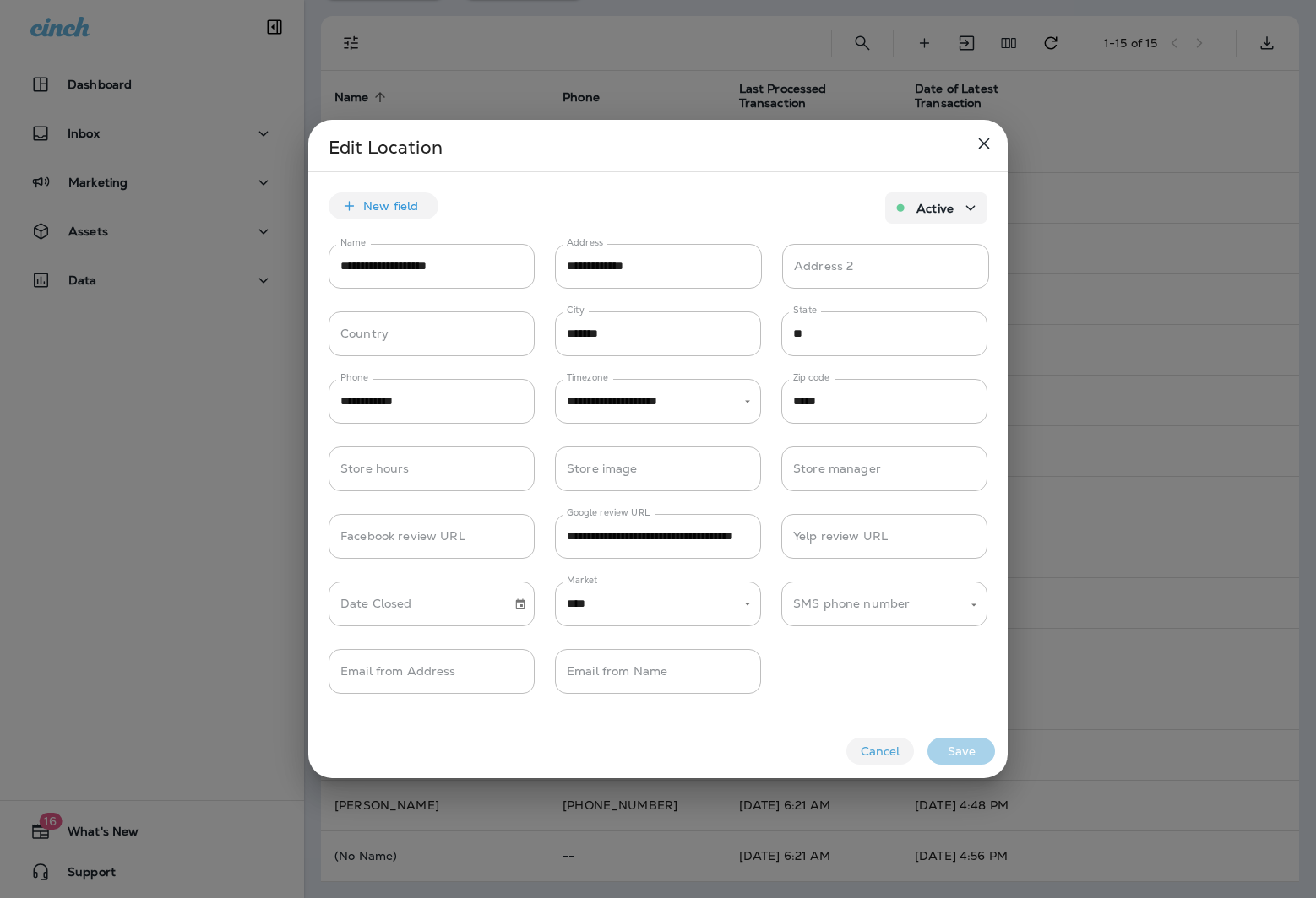
click at [248, 607] on div at bounding box center [658, 449] width 1316 height 898
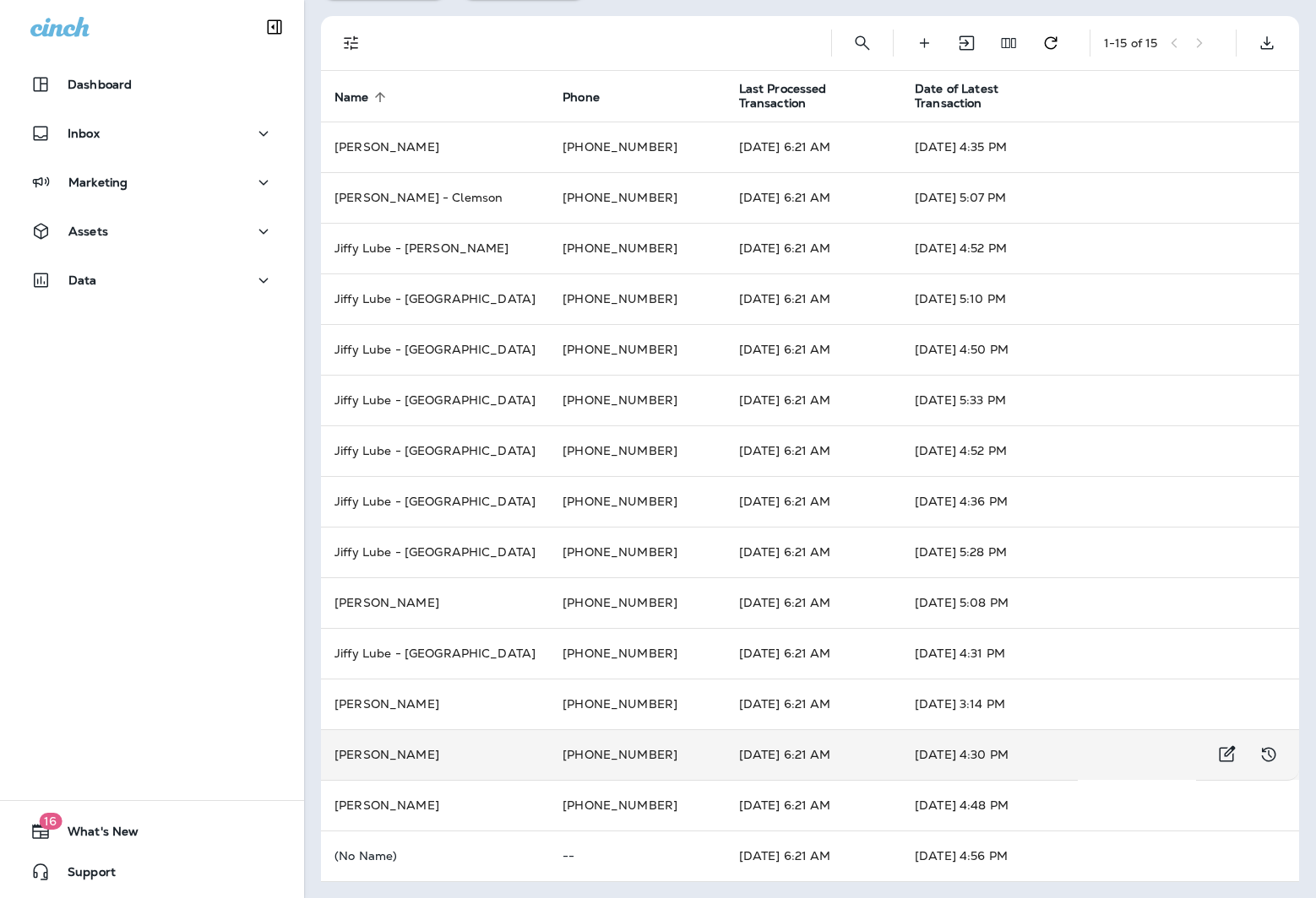
click at [415, 750] on td "[PERSON_NAME]" at bounding box center [435, 754] width 228 height 50
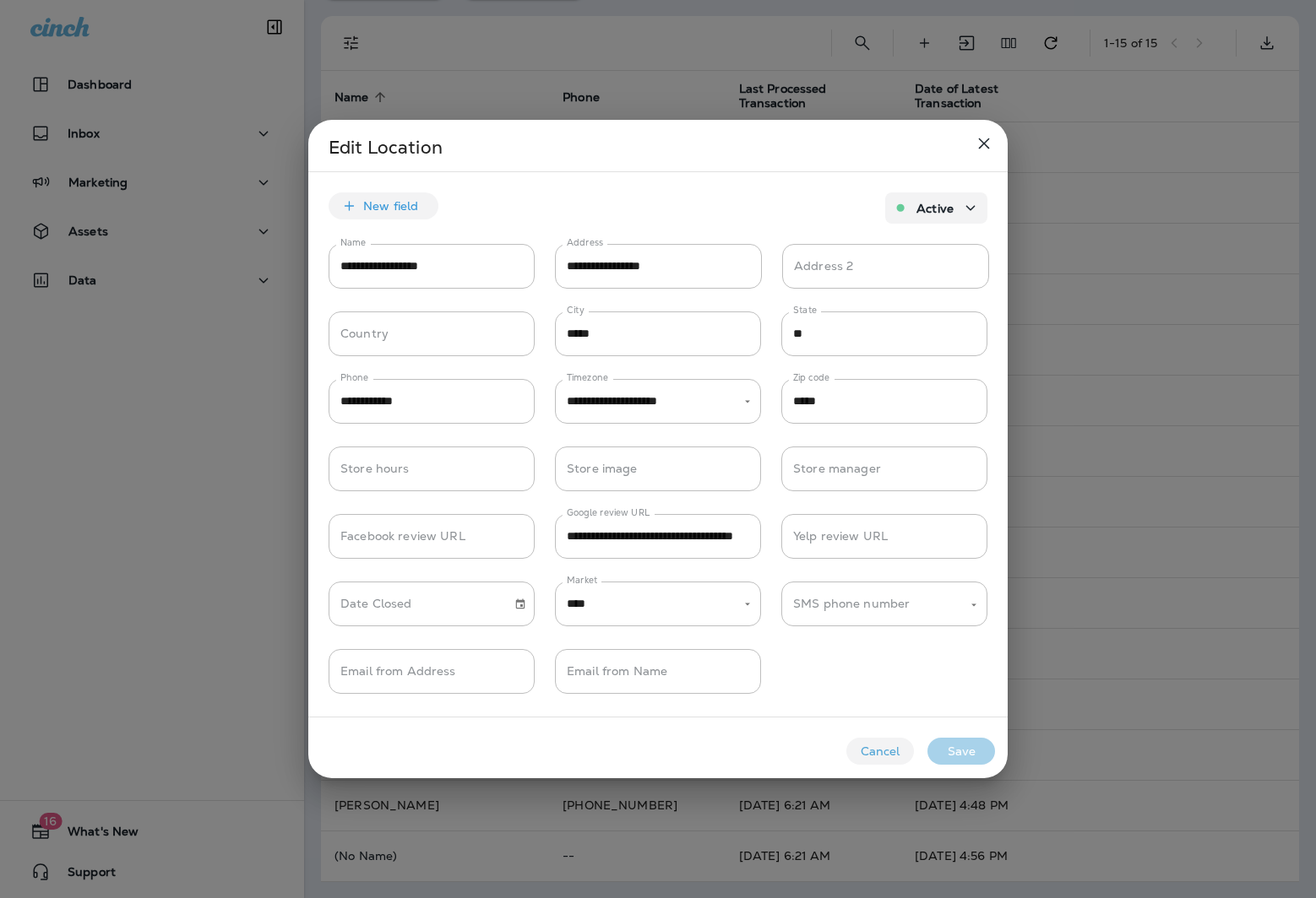
click at [268, 642] on div at bounding box center [658, 449] width 1316 height 898
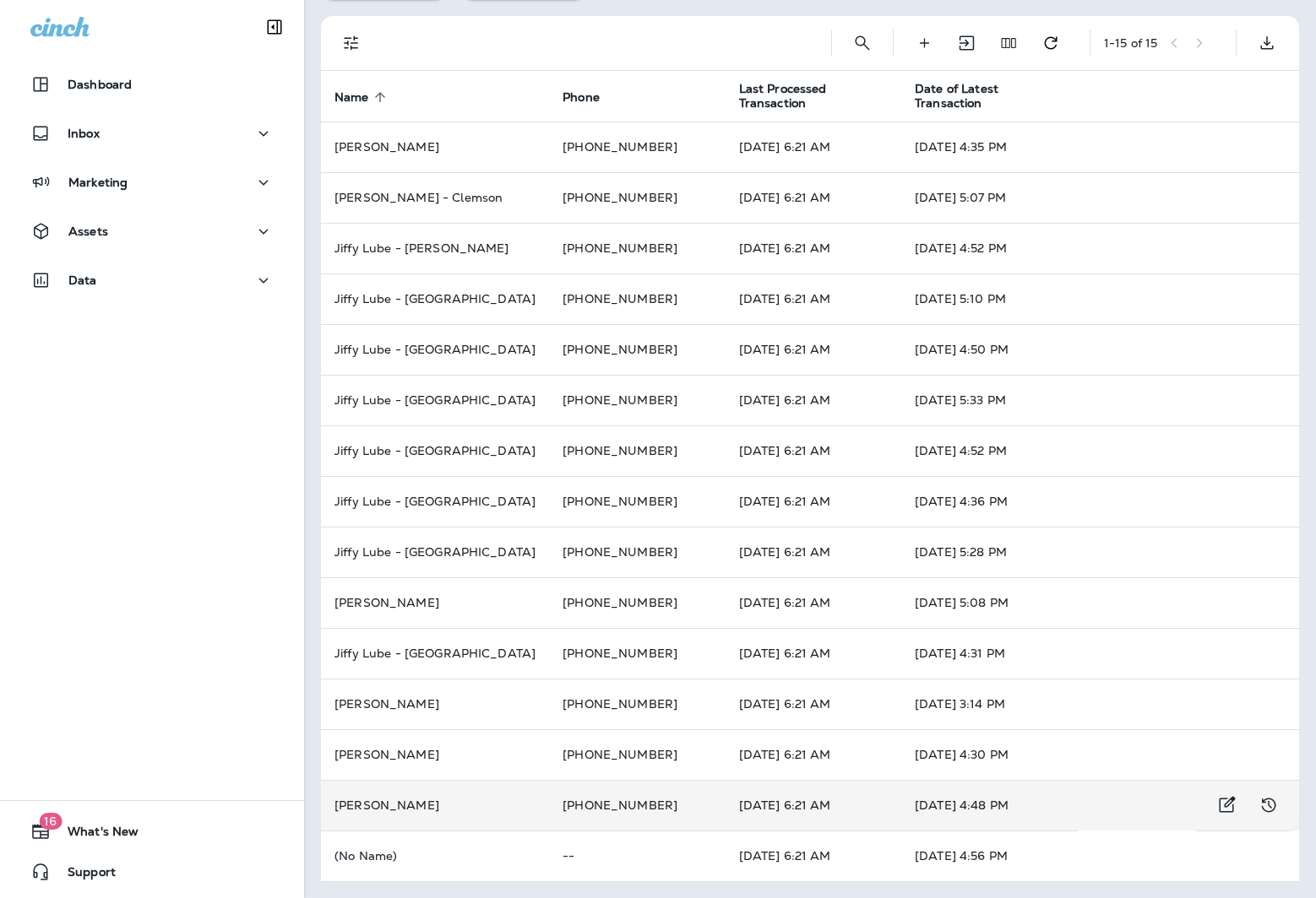
click at [440, 798] on td "[PERSON_NAME]" at bounding box center [435, 805] width 228 height 50
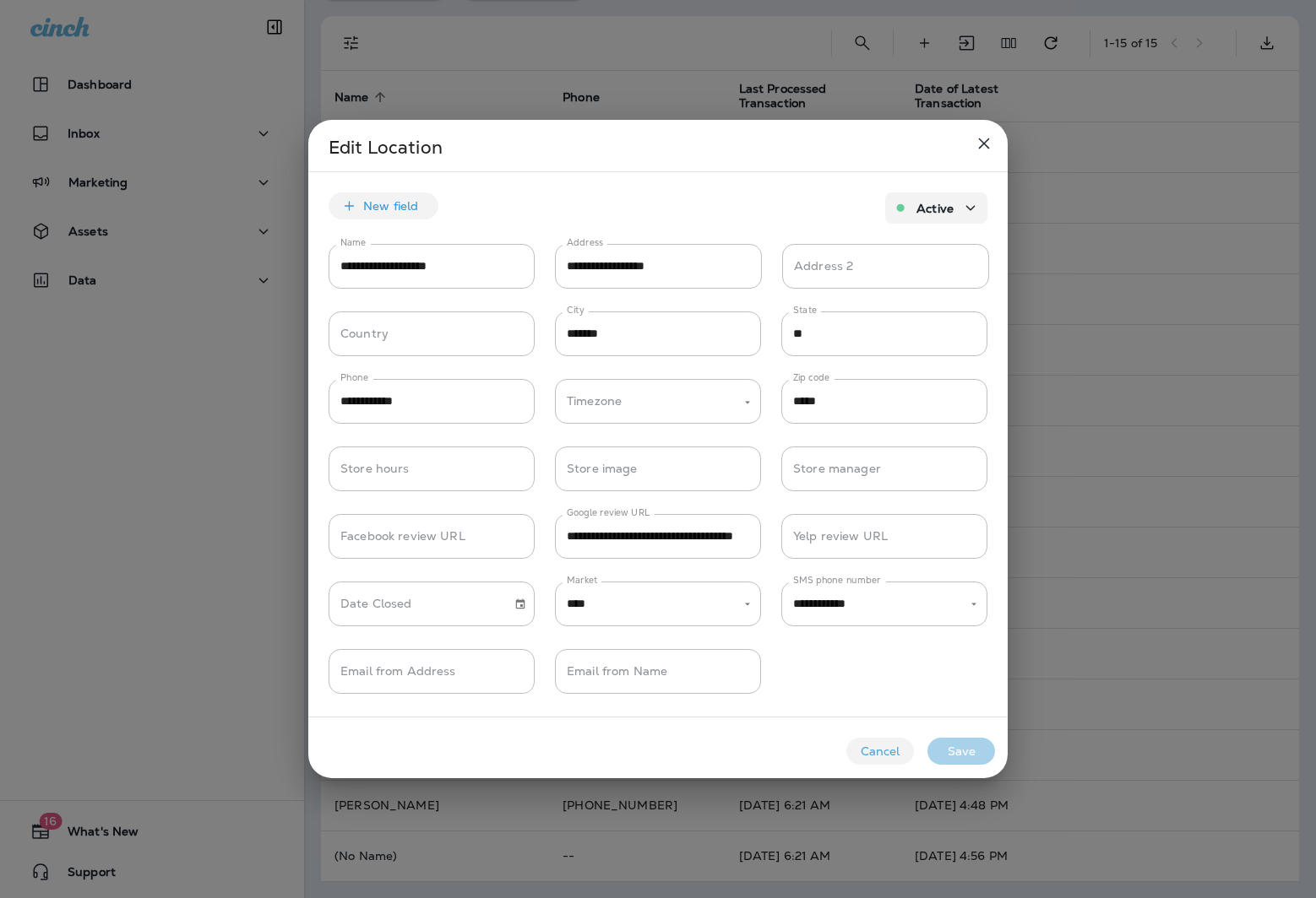
type input "**********"
click at [153, 640] on div at bounding box center [658, 449] width 1316 height 898
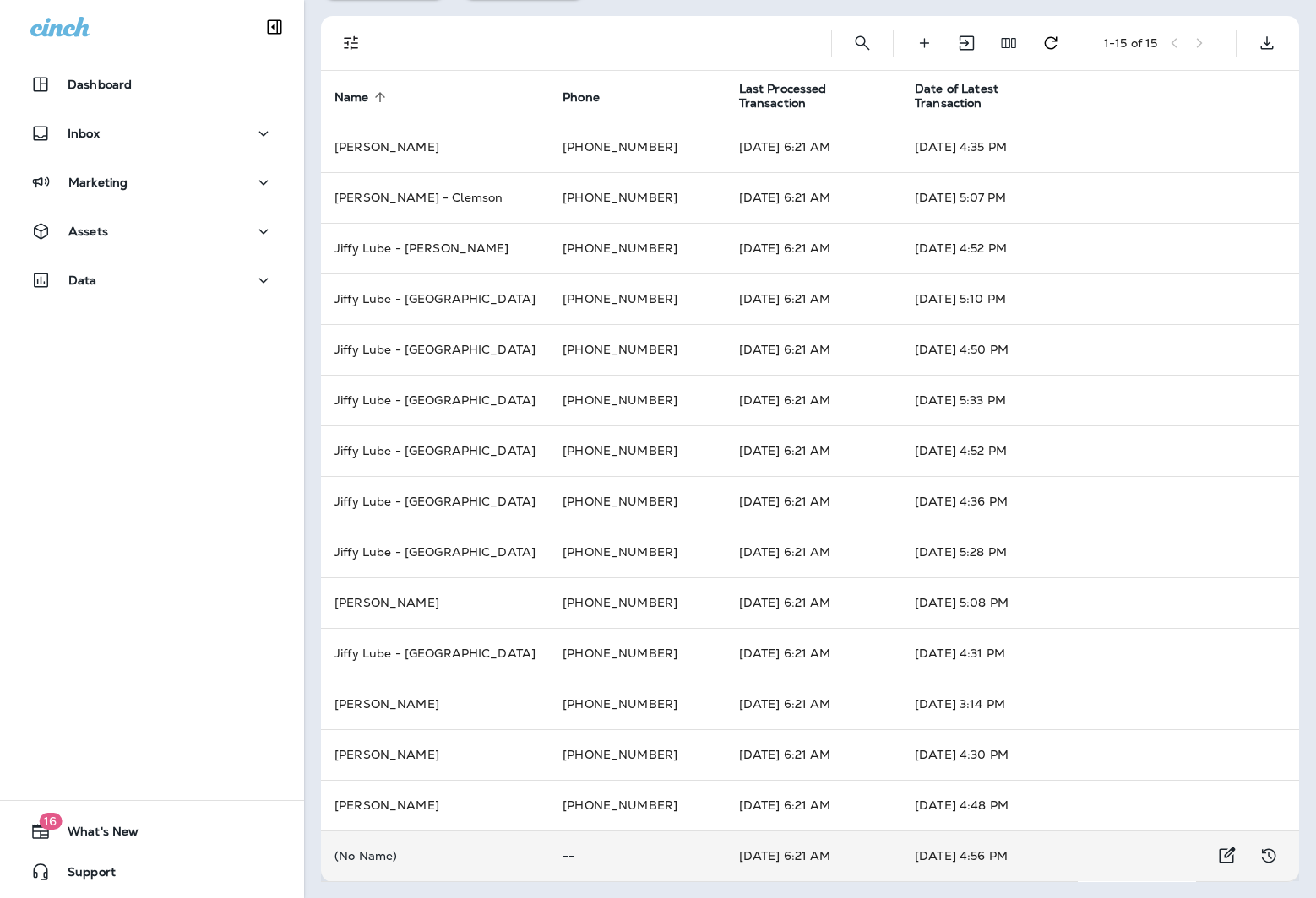
click at [384, 853] on p "(No Name)" at bounding box center [435, 856] width 201 height 13
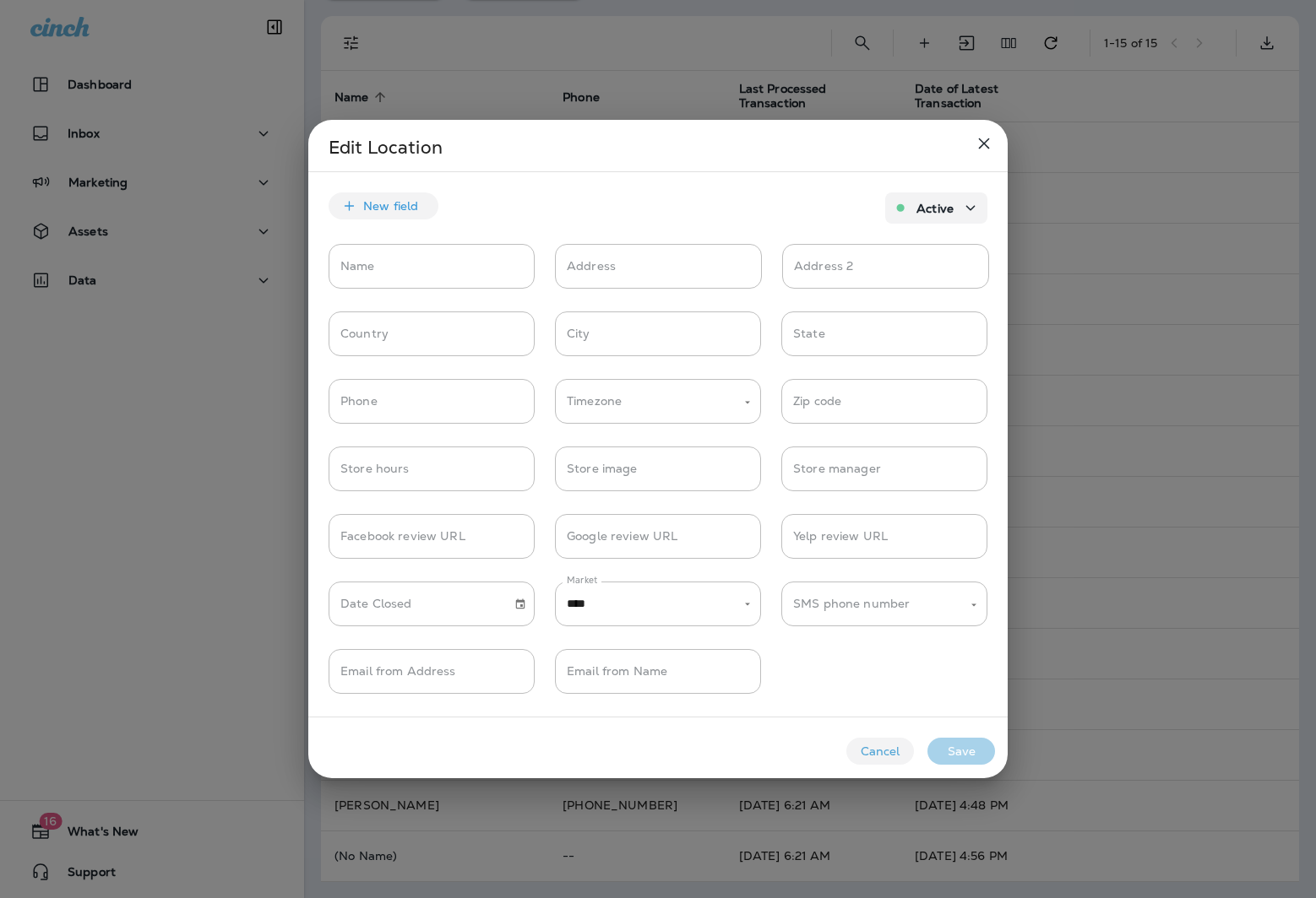
click at [189, 571] on div at bounding box center [658, 449] width 1316 height 898
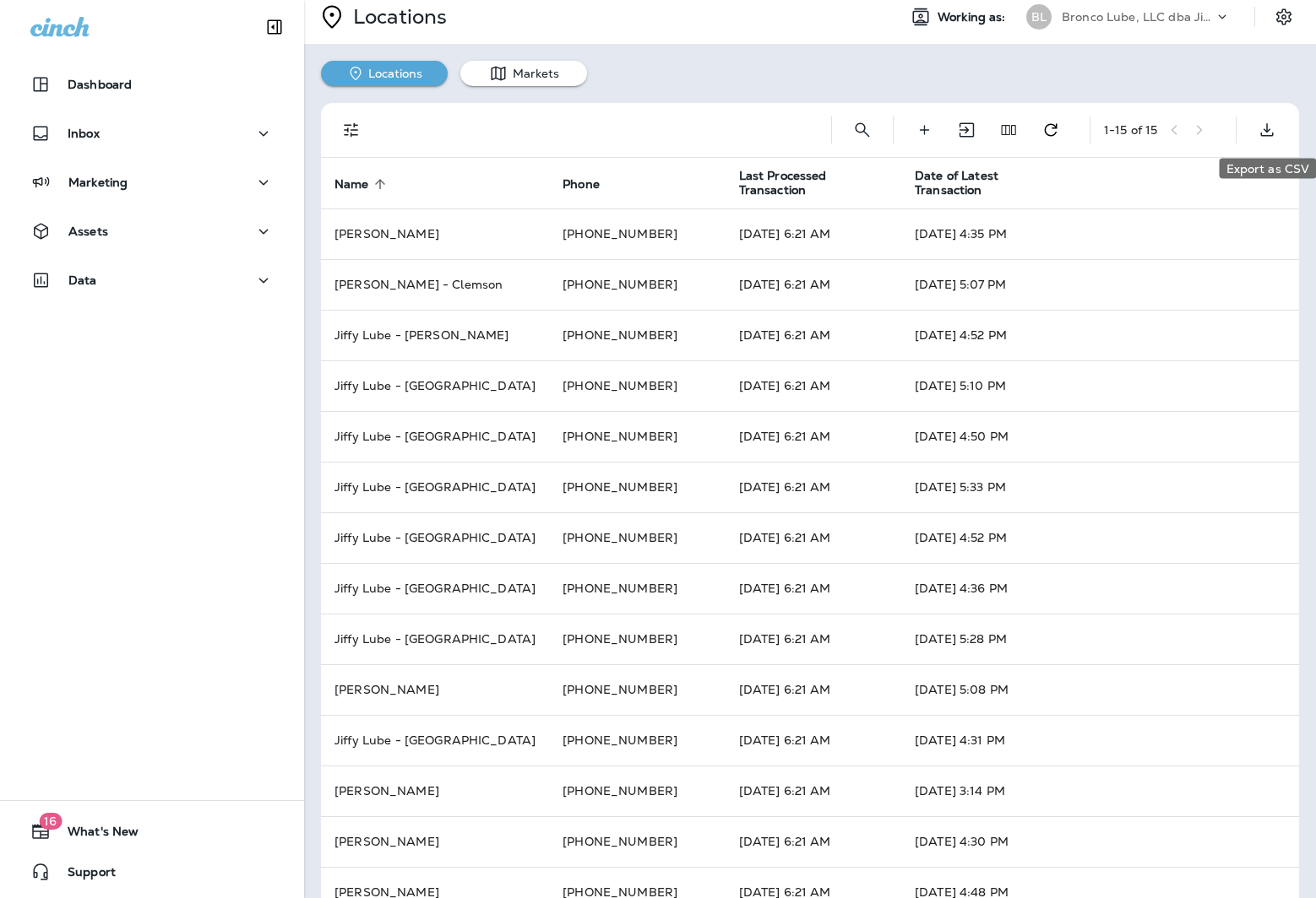
scroll to position [0, 0]
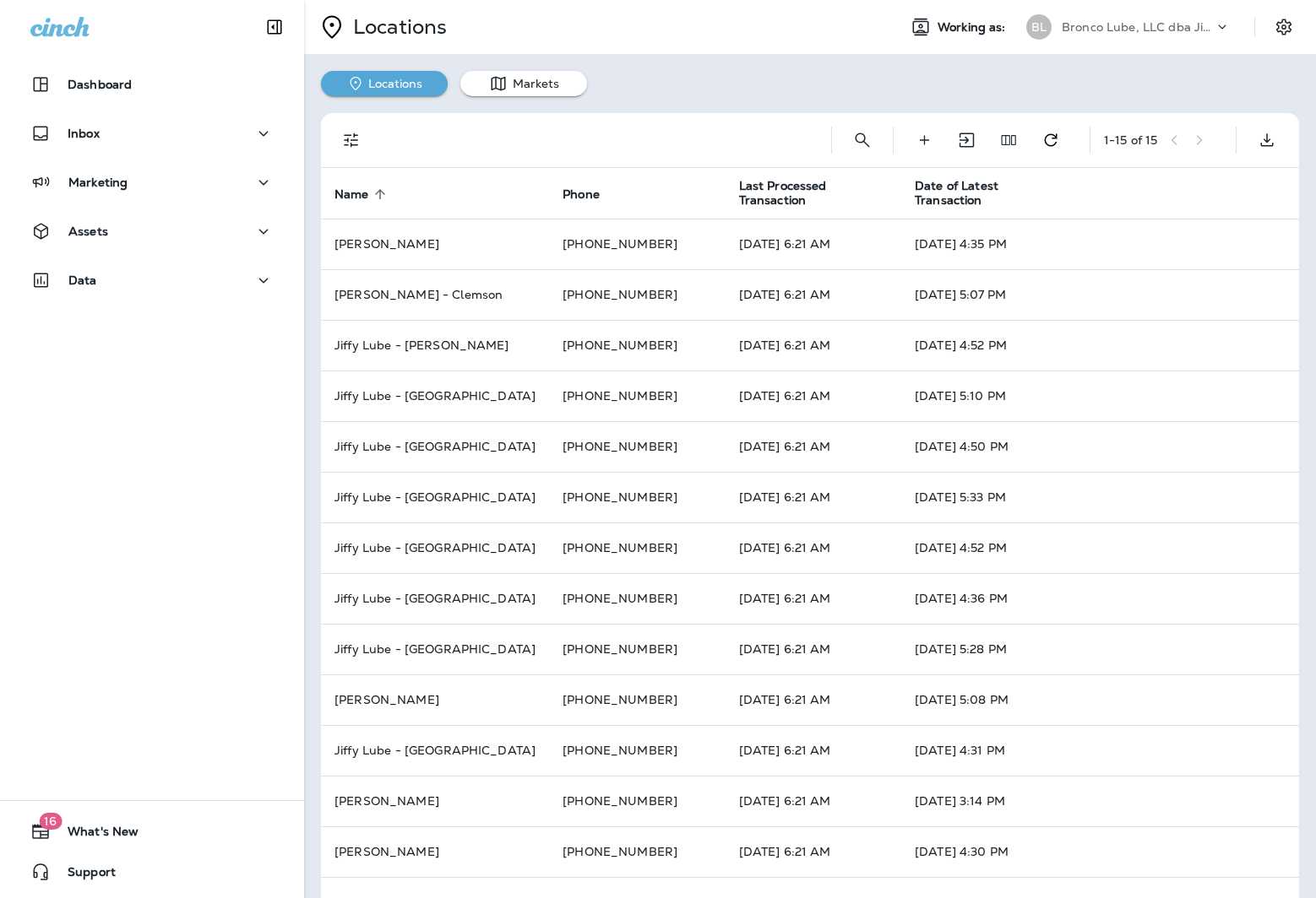
click at [1295, 14] on div at bounding box center [1292, 27] width 47 height 30
click at [1278, 33] on icon "Settings" at bounding box center [1283, 27] width 20 height 20
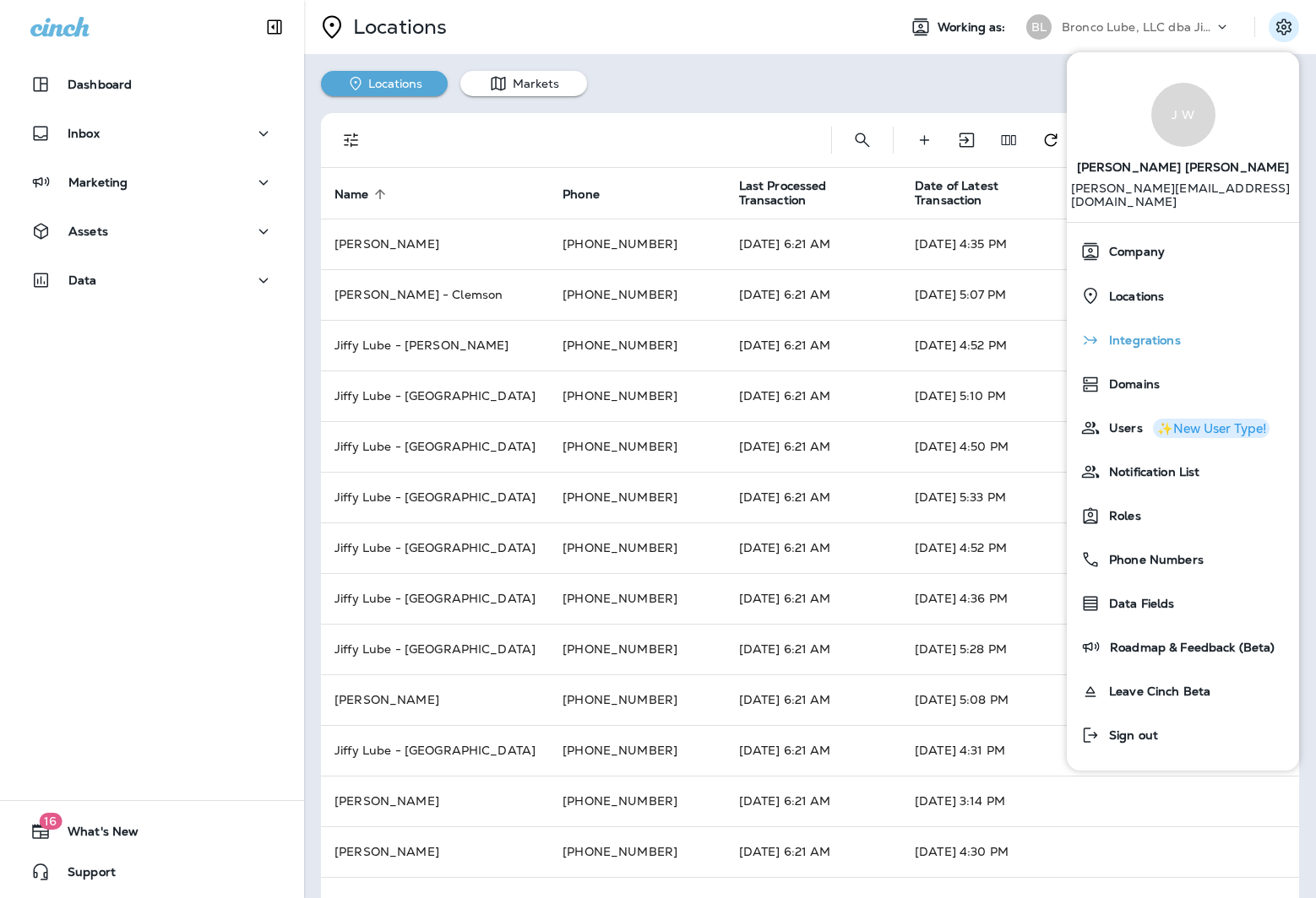
click at [1182, 323] on div "Integrations" at bounding box center [1182, 340] width 219 height 34
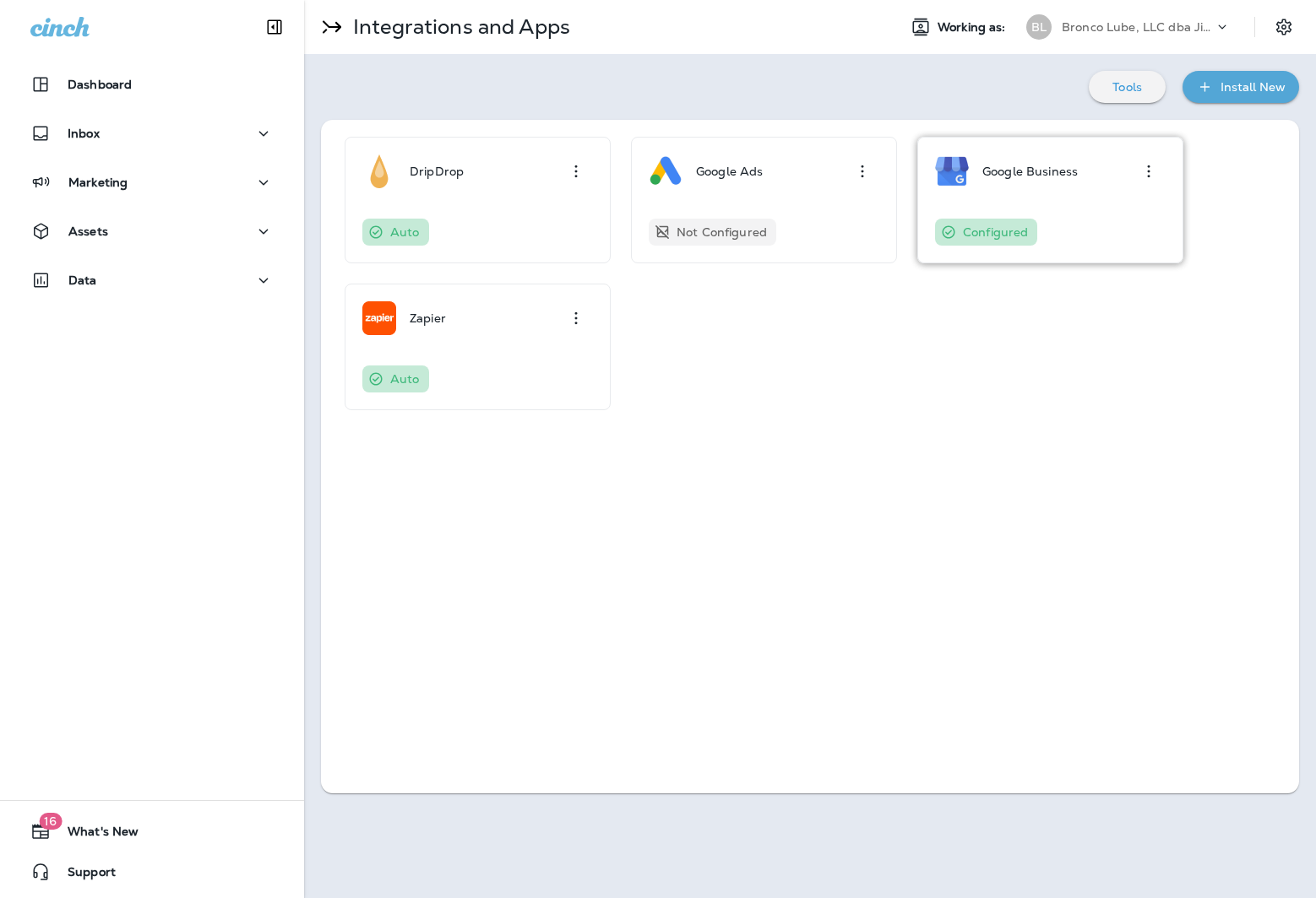
click at [1085, 173] on div "Google Business" at bounding box center [1050, 171] width 230 height 34
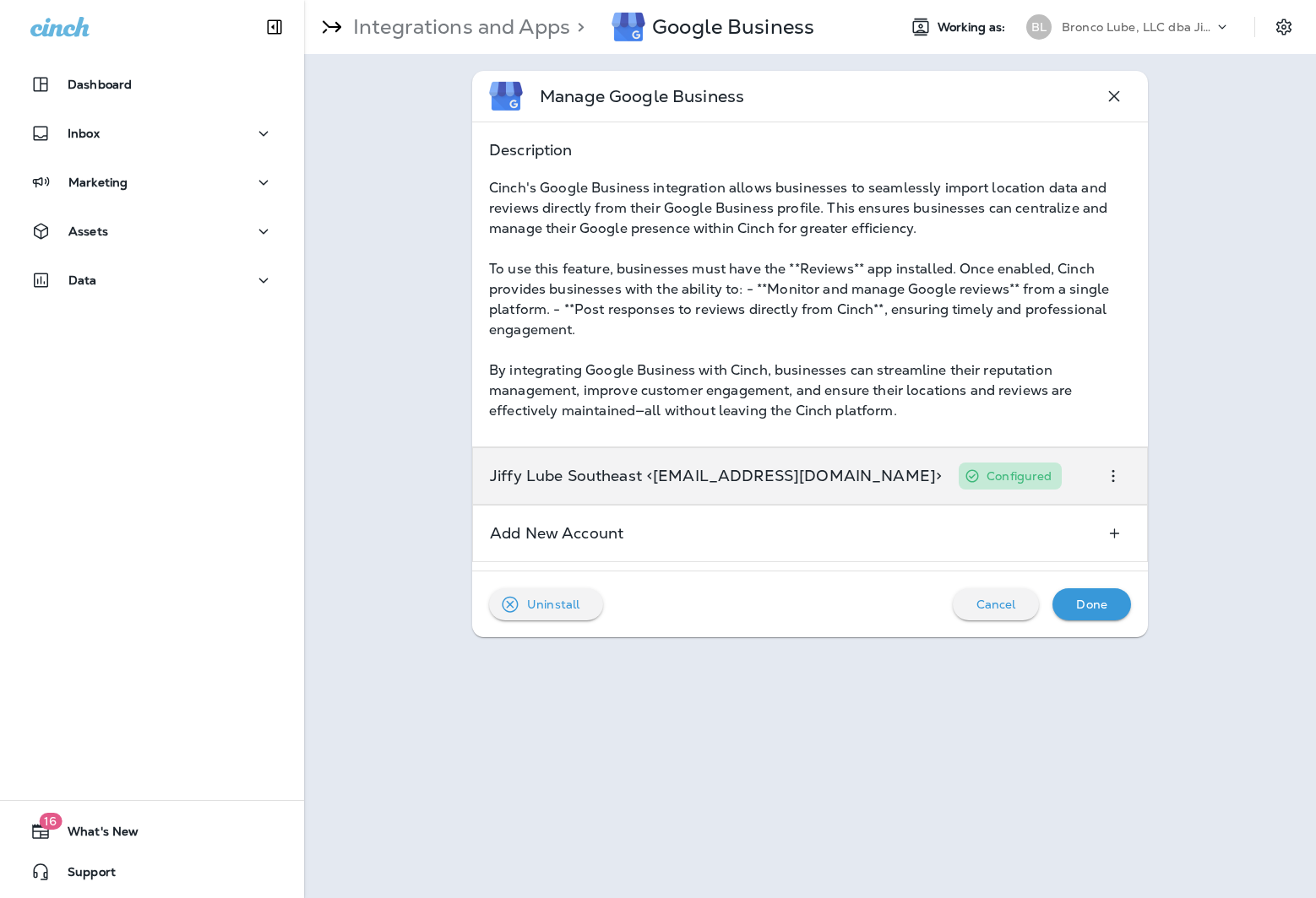
click at [790, 481] on p "Jiffy Lube Southeast <[EMAIL_ADDRESS][DOMAIN_NAME]>" at bounding box center [715, 476] width 452 height 13
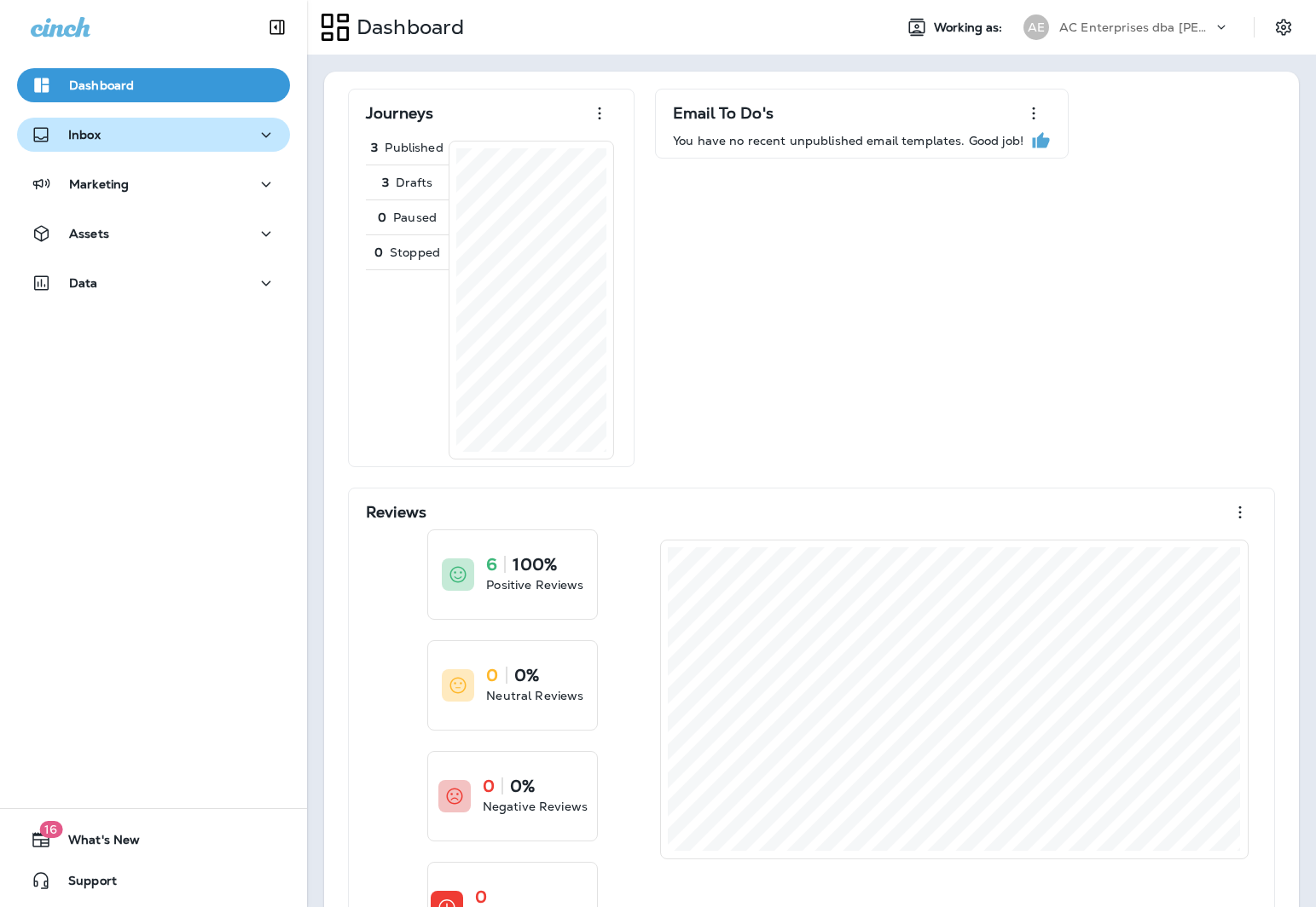
click at [171, 144] on div "Inbox" at bounding box center [153, 135] width 246 height 21
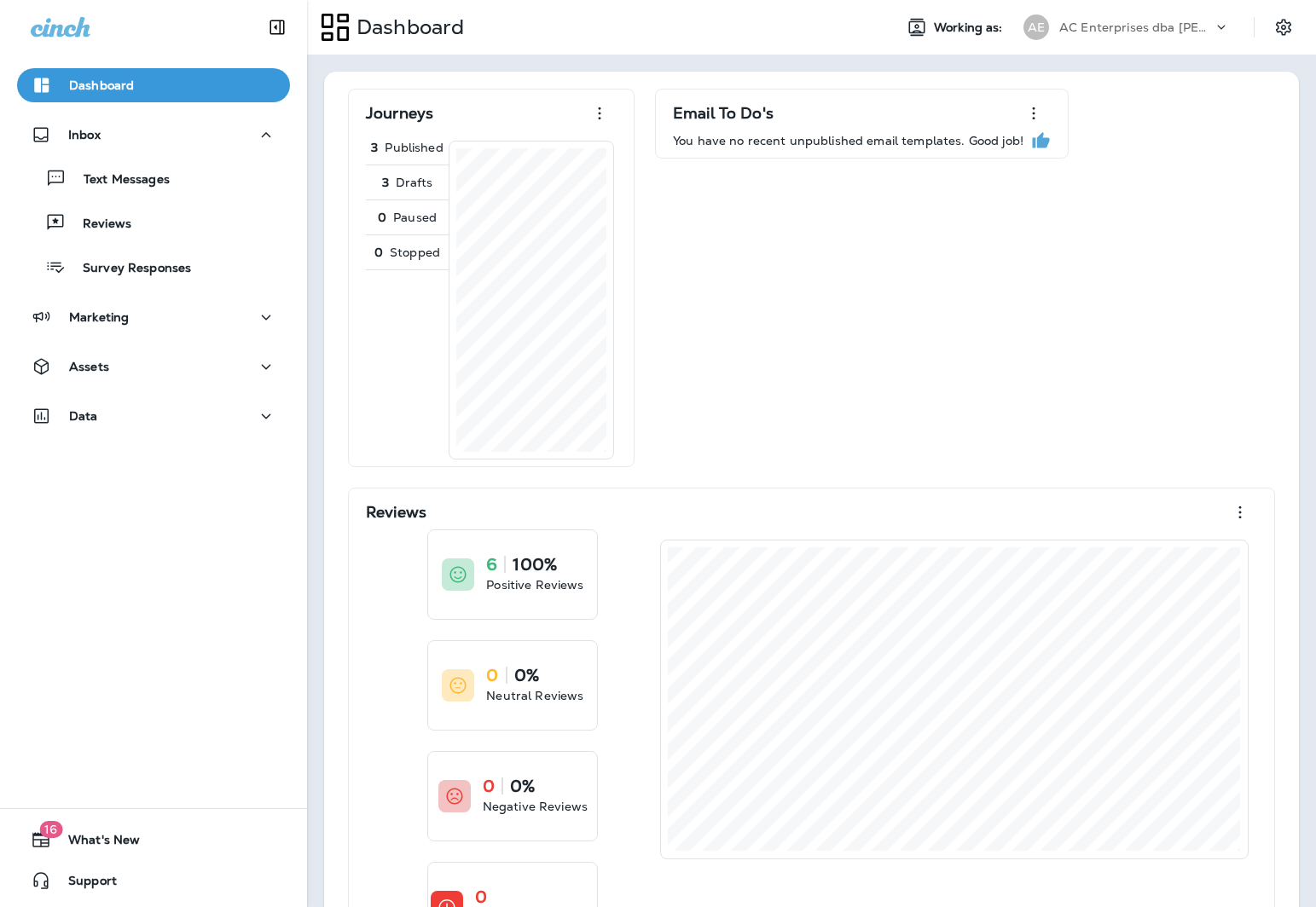
click at [1211, 12] on div "AE AC Enterprises dba Jiffy Lube" at bounding box center [1126, 28] width 227 height 34
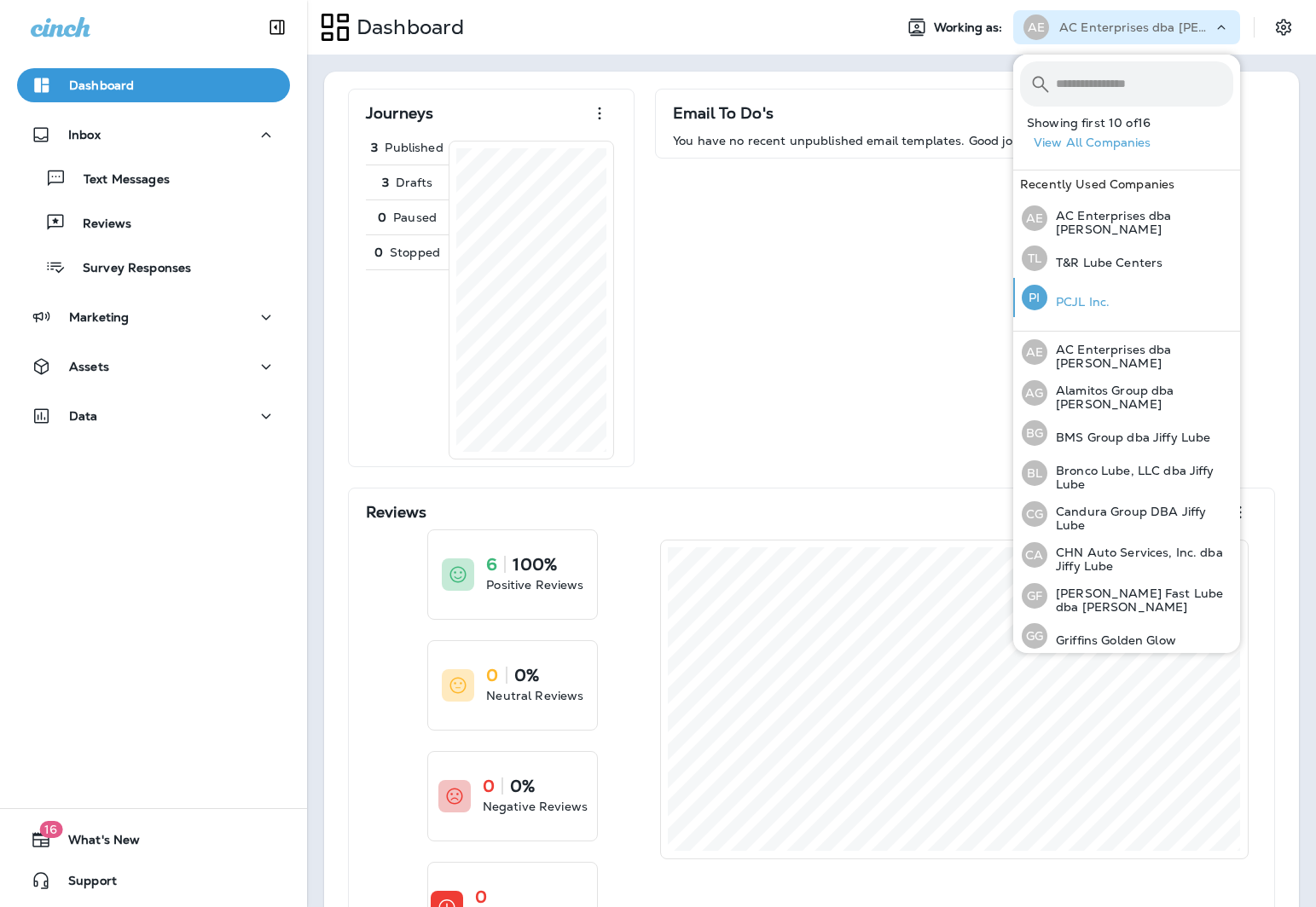
scroll to position [325, 0]
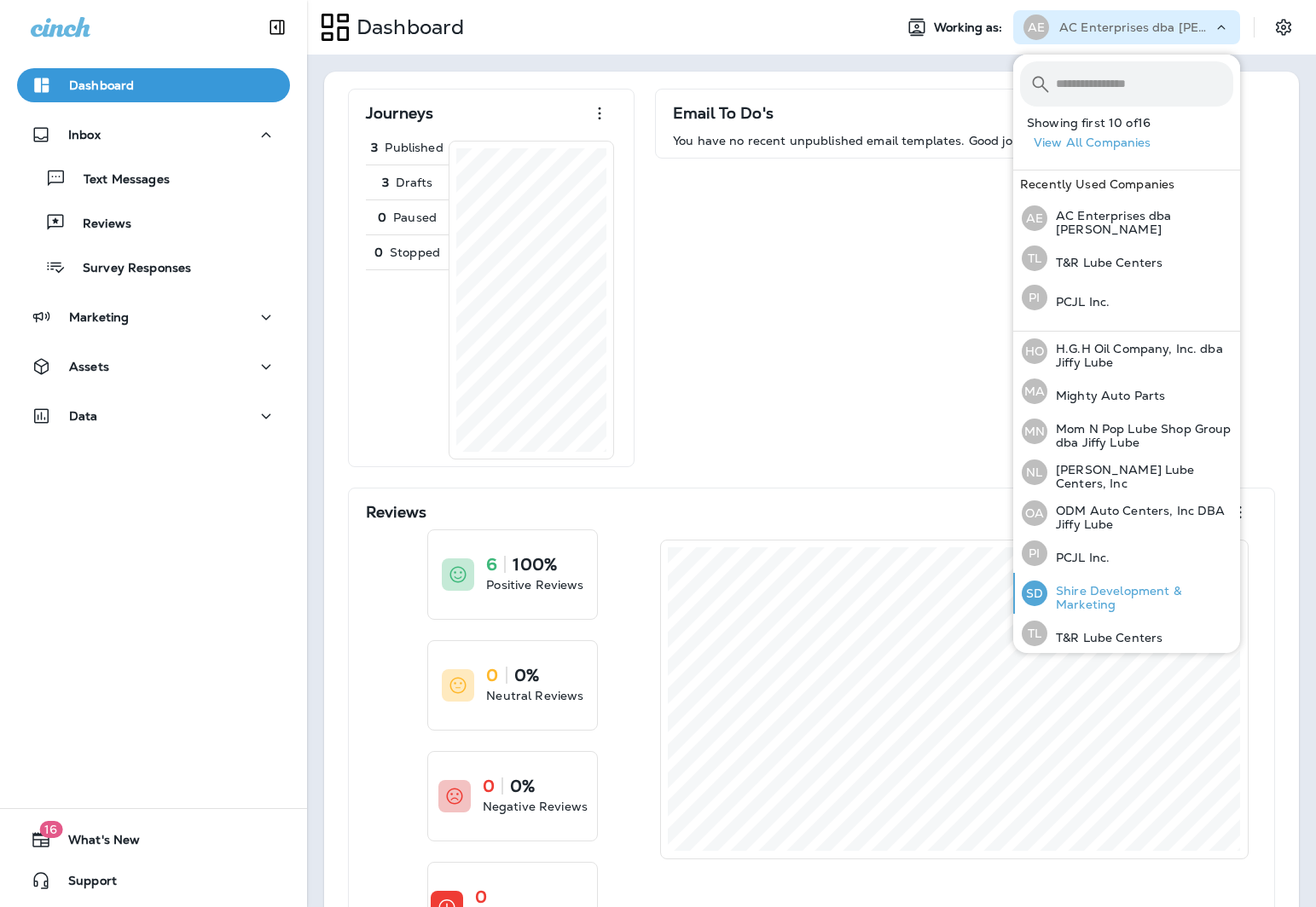
click at [1192, 585] on p "Shire Development & Marketing" at bounding box center [1141, 598] width 186 height 28
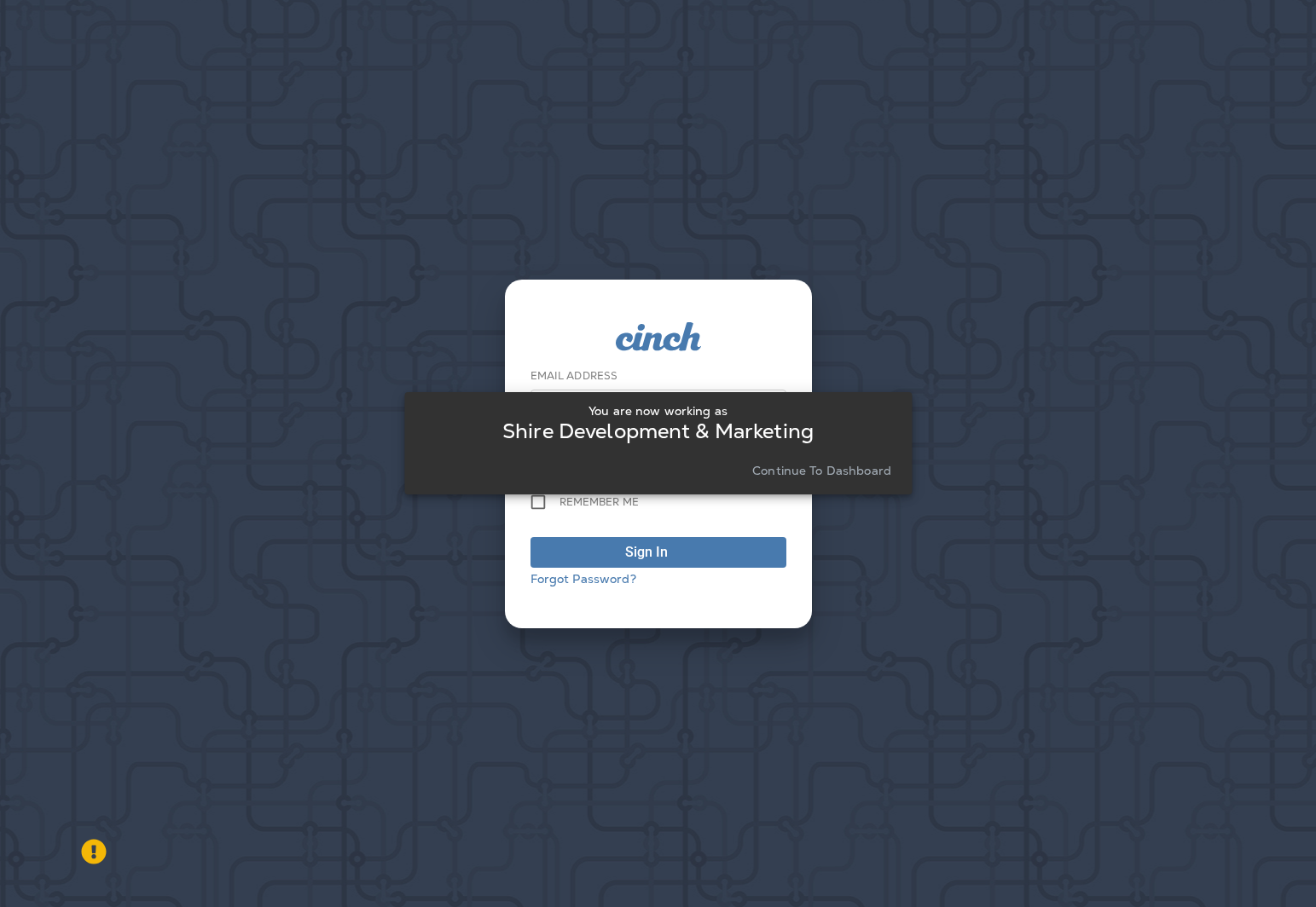
click at [829, 468] on p "Continue to Dashboard" at bounding box center [821, 471] width 139 height 13
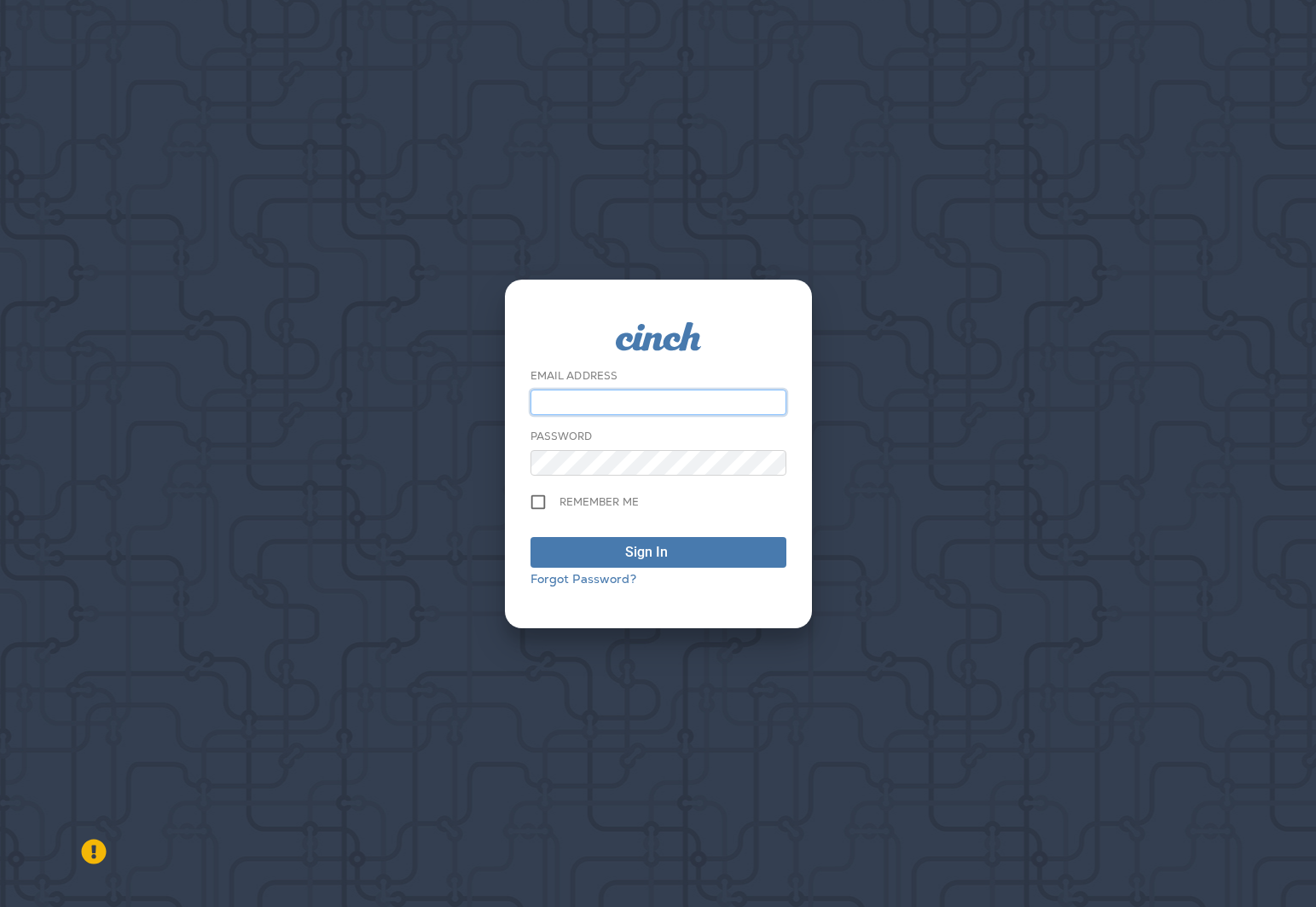
click at [725, 399] on input "email" at bounding box center [658, 402] width 256 height 26
type input "**********"
click at [530, 538] on button "Sign In" at bounding box center [658, 553] width 256 height 31
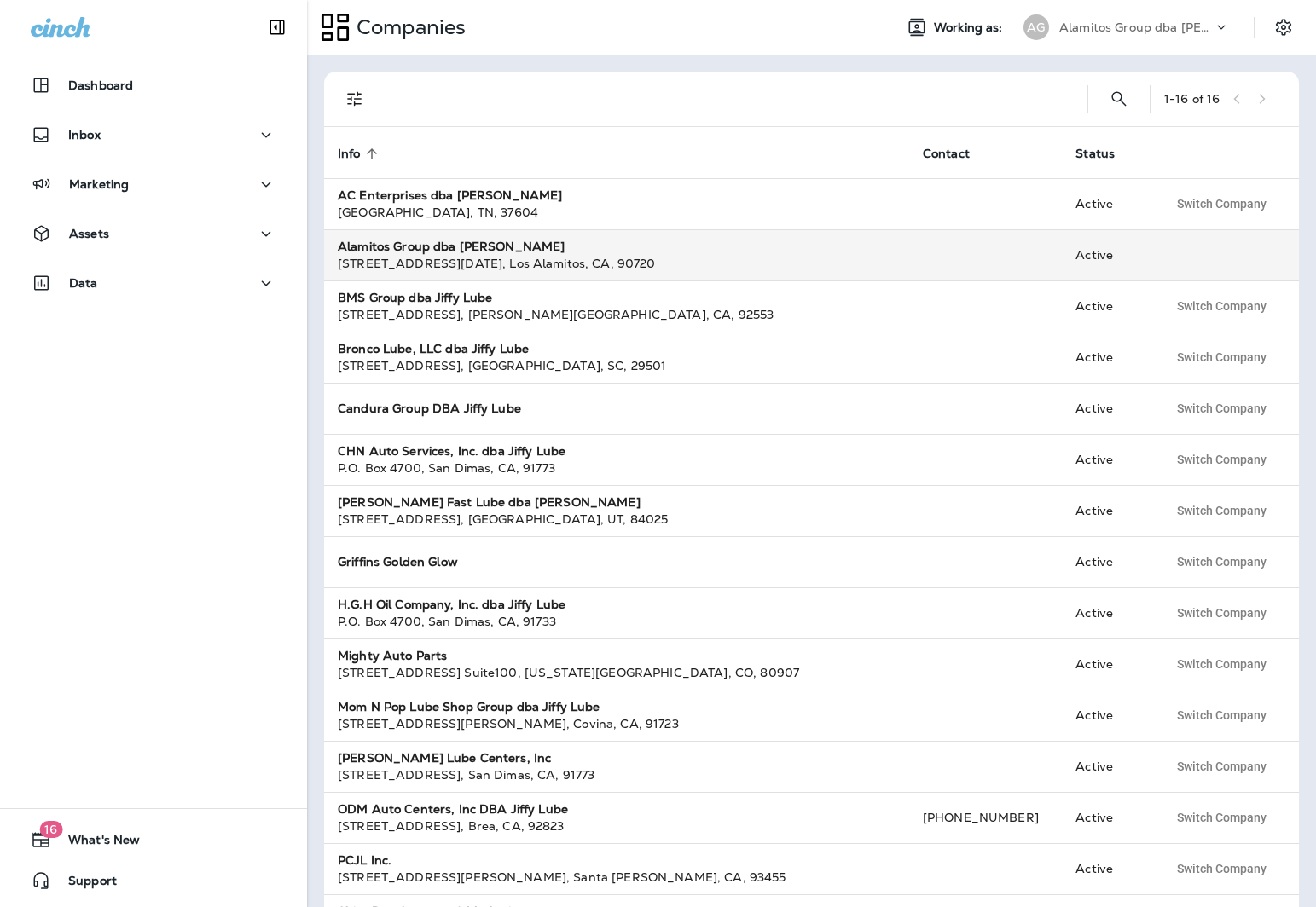
scroll to position [2, 0]
